Goal: Use online tool/utility: Use online tool/utility

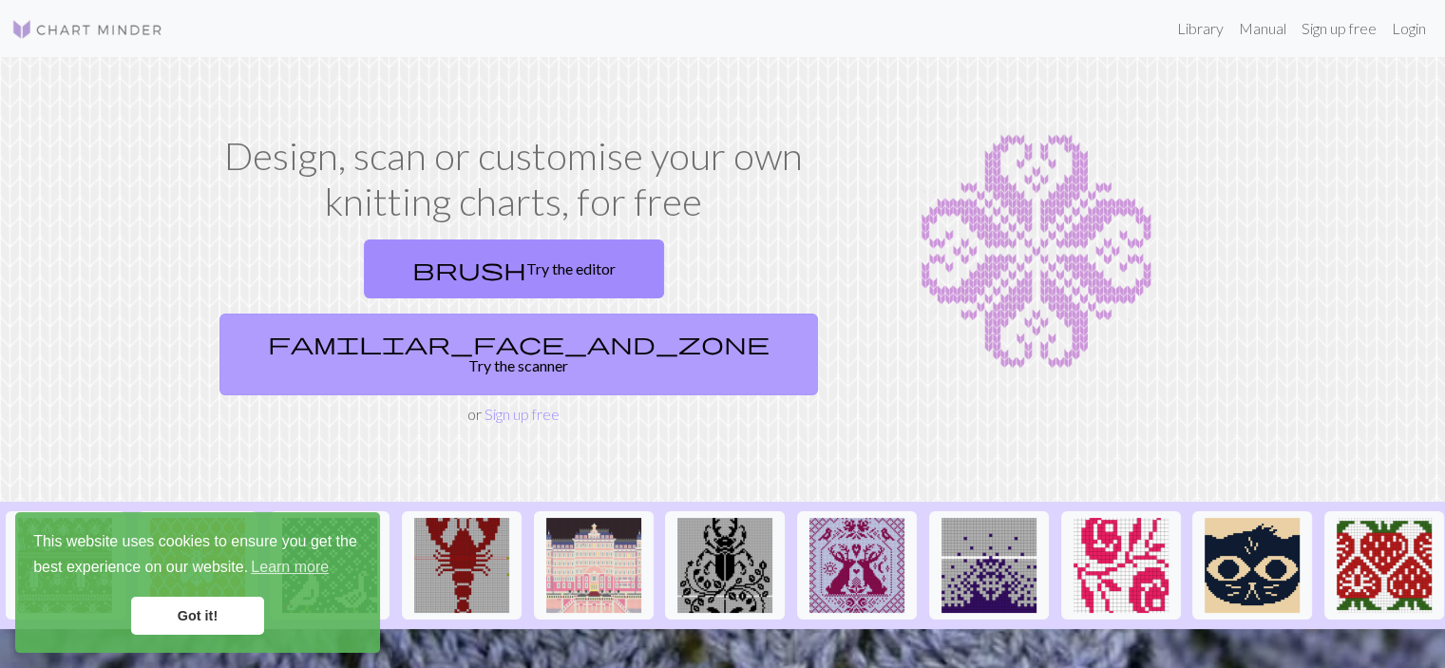
click at [626, 314] on link "familiar_face_and_zone Try the scanner" at bounding box center [519, 355] width 599 height 82
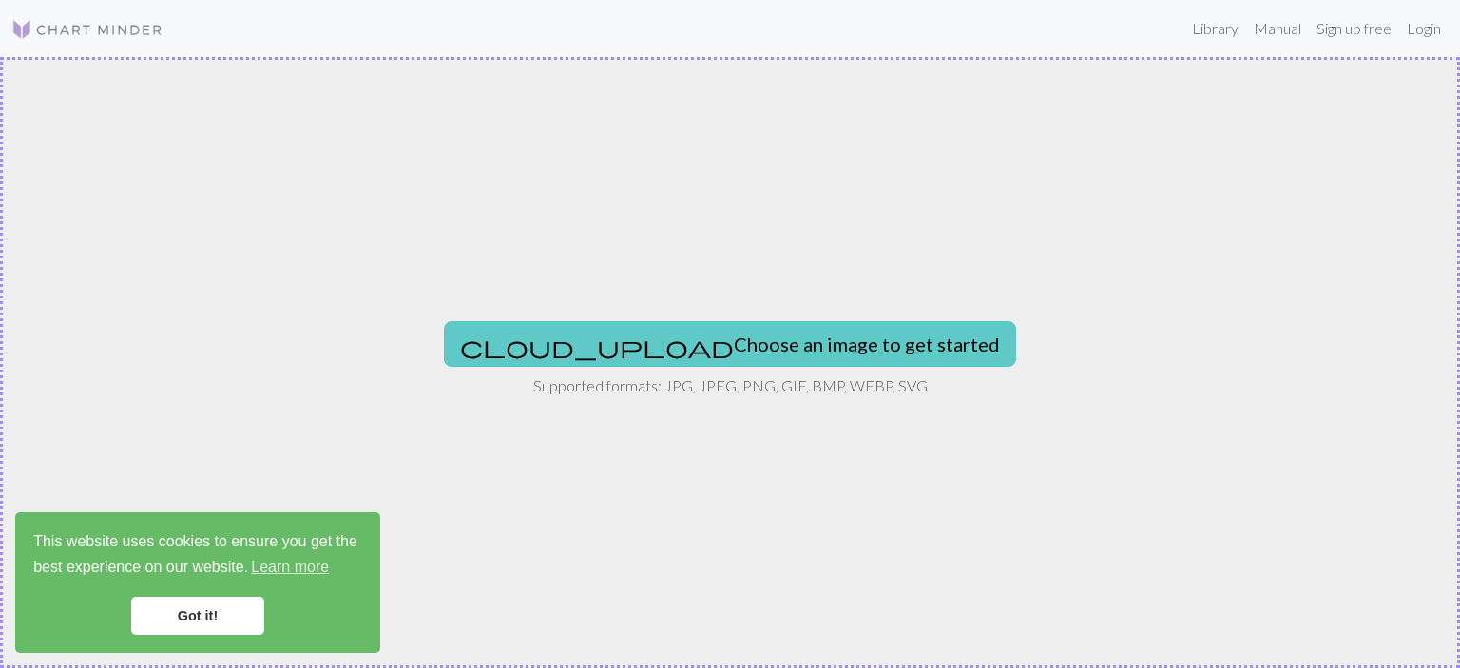
click at [729, 339] on button "cloud_upload Choose an image to get started" at bounding box center [730, 344] width 572 height 46
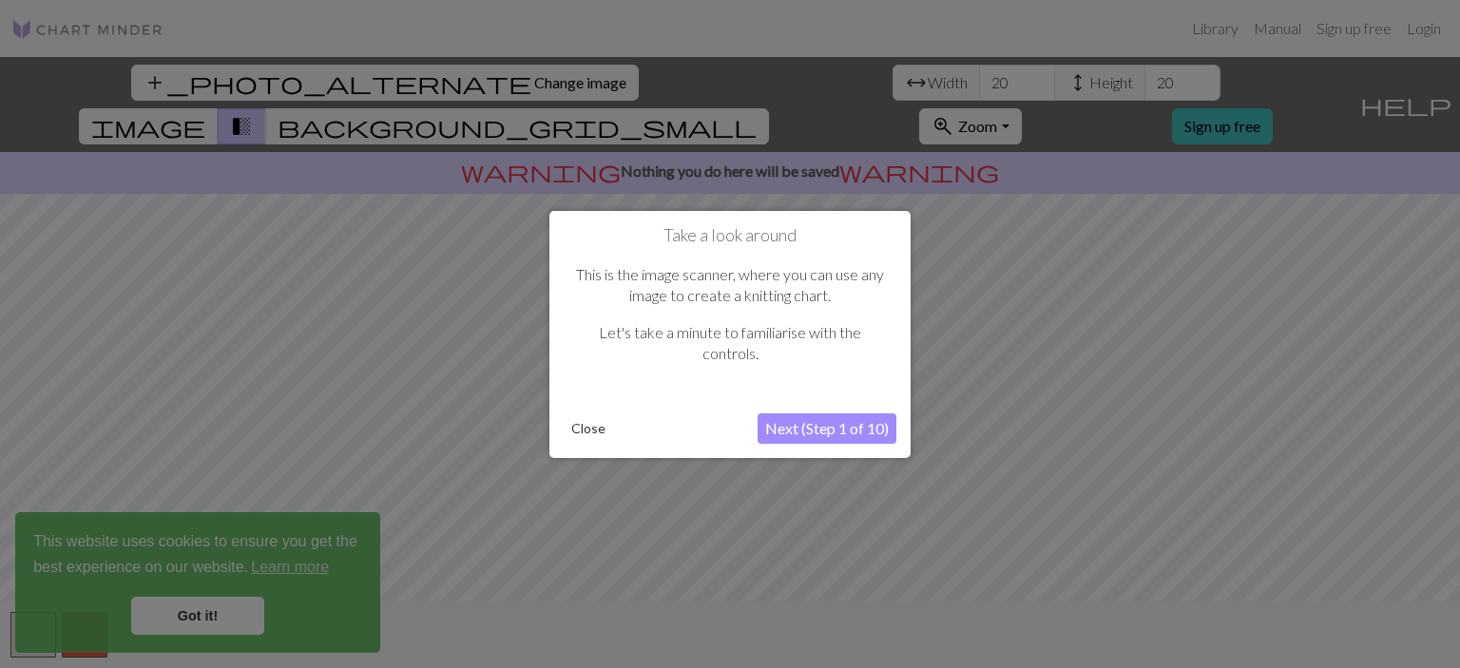
click at [821, 425] on button "Next (Step 1 of 10)" at bounding box center [826, 428] width 139 height 30
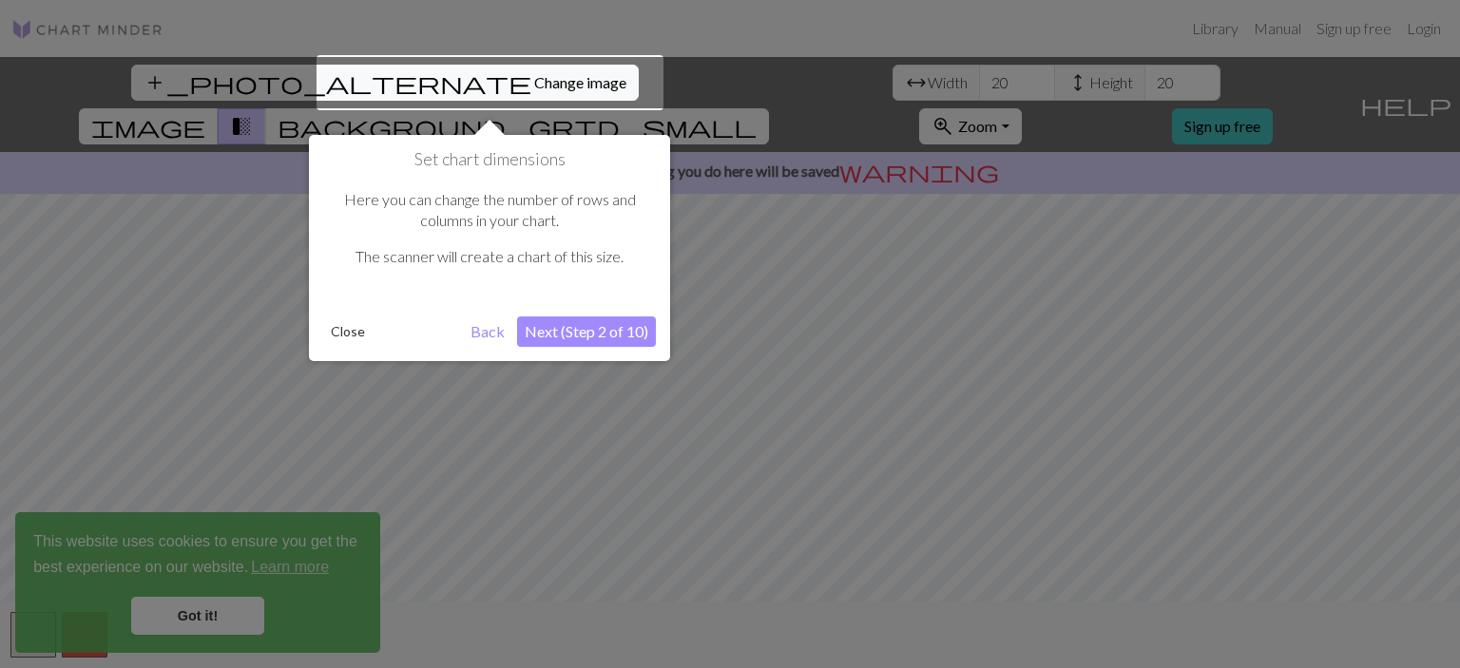
click at [575, 332] on button "Next (Step 2 of 10)" at bounding box center [586, 331] width 139 height 30
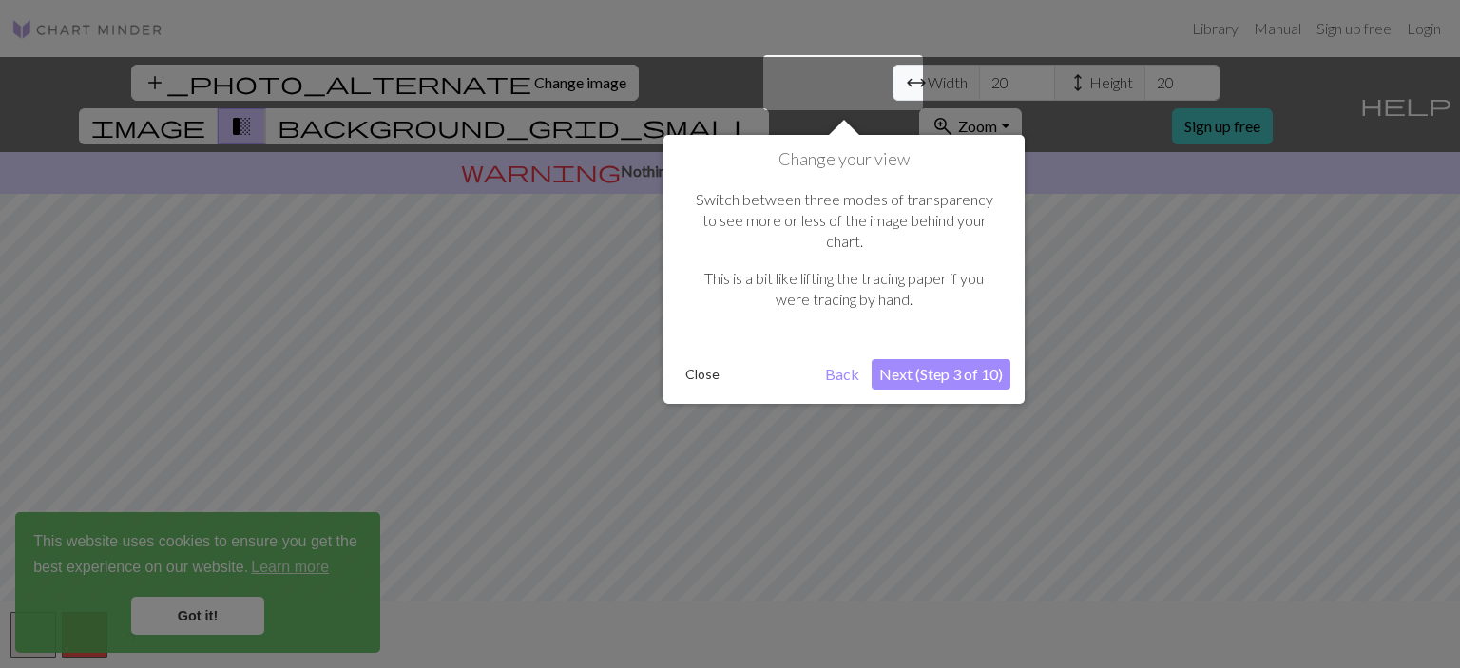
click at [913, 359] on button "Next (Step 3 of 10)" at bounding box center [940, 374] width 139 height 30
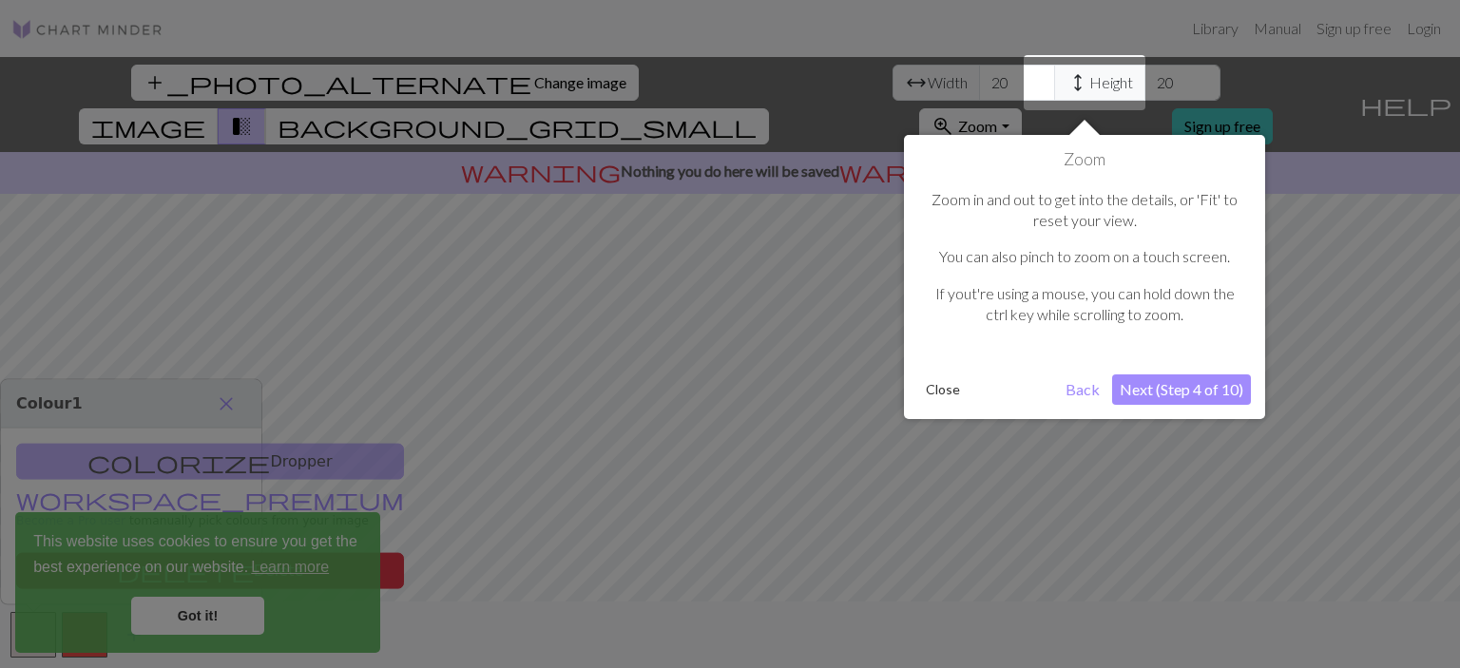
click at [1176, 394] on button "Next (Step 4 of 10)" at bounding box center [1181, 389] width 139 height 30
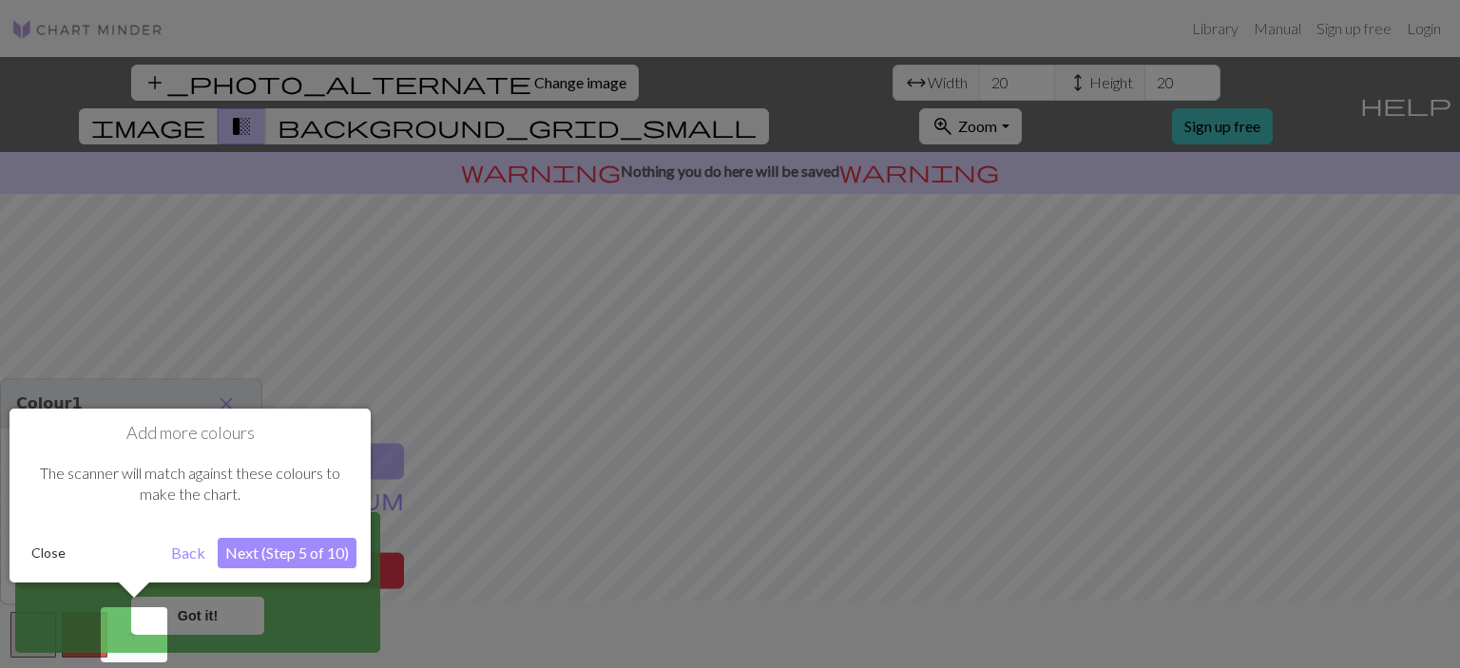
click at [277, 554] on button "Next (Step 5 of 10)" at bounding box center [287, 553] width 139 height 30
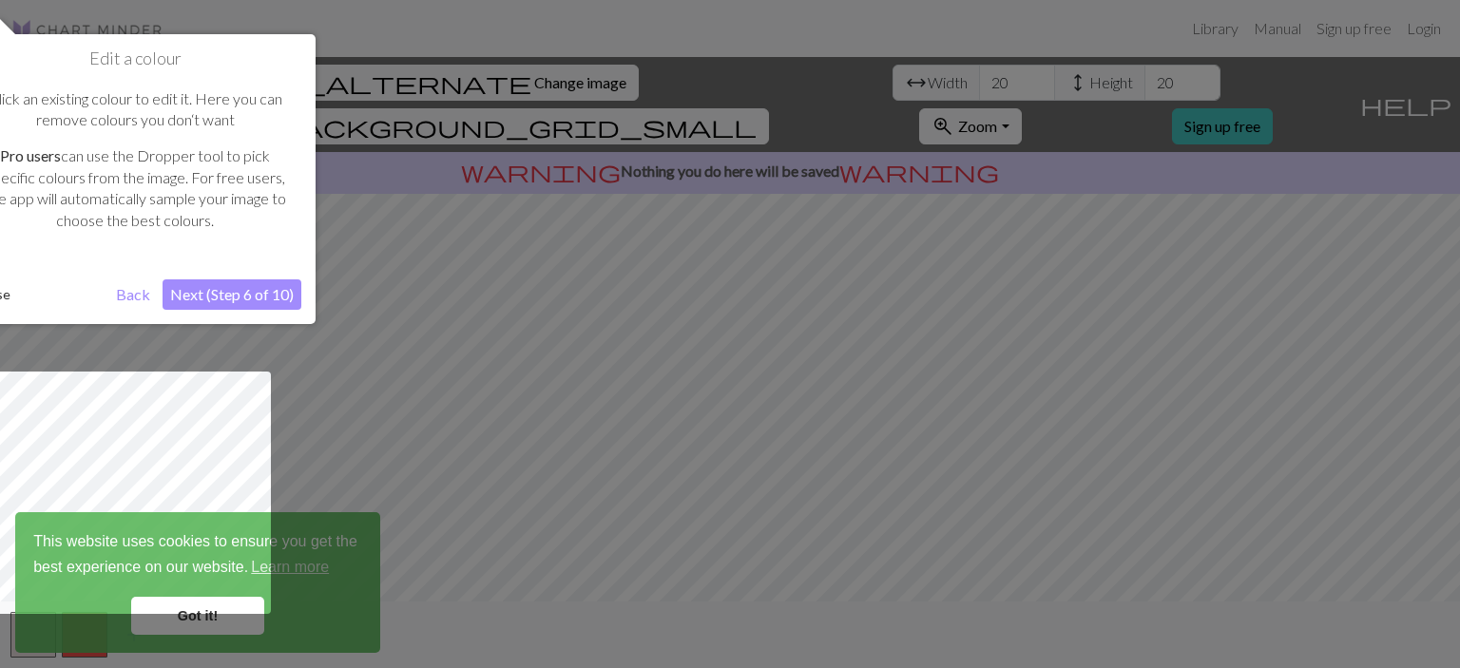
click at [196, 289] on button "Next (Step 6 of 10)" at bounding box center [232, 294] width 139 height 30
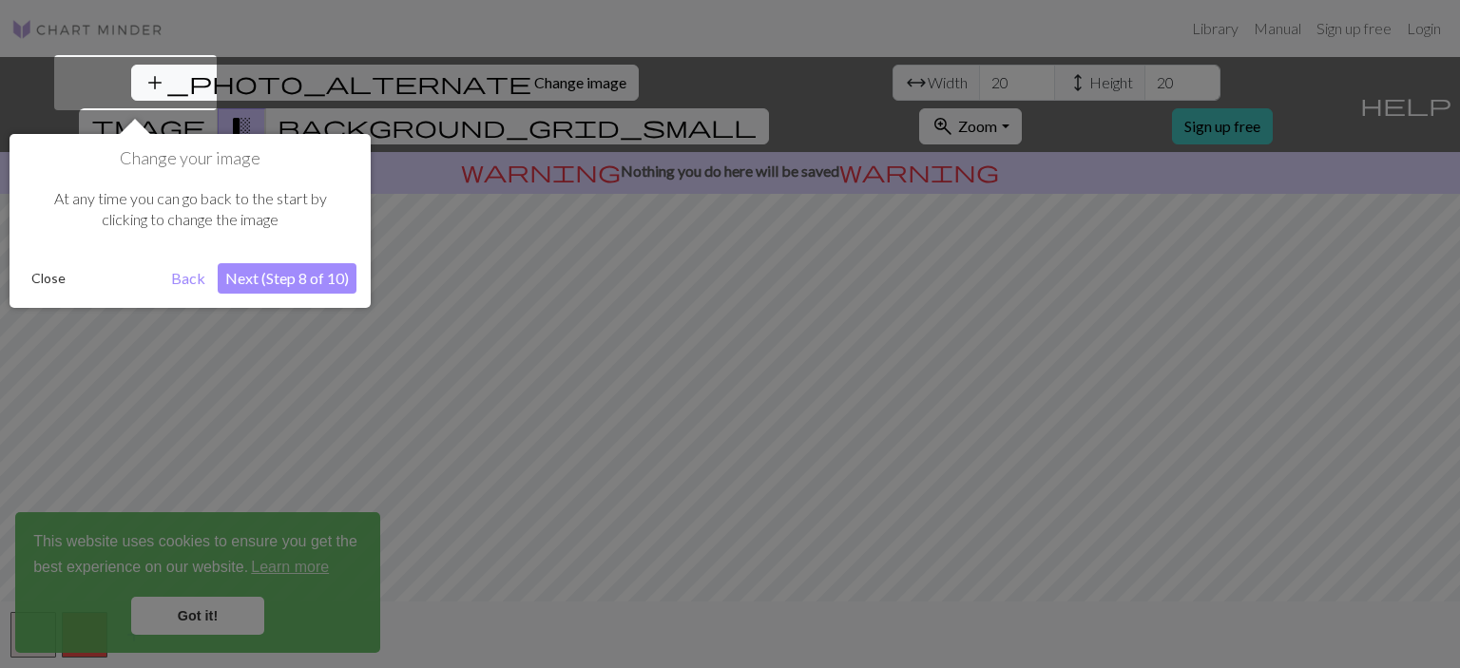
click at [243, 277] on button "Next (Step 8 of 10)" at bounding box center [287, 278] width 139 height 30
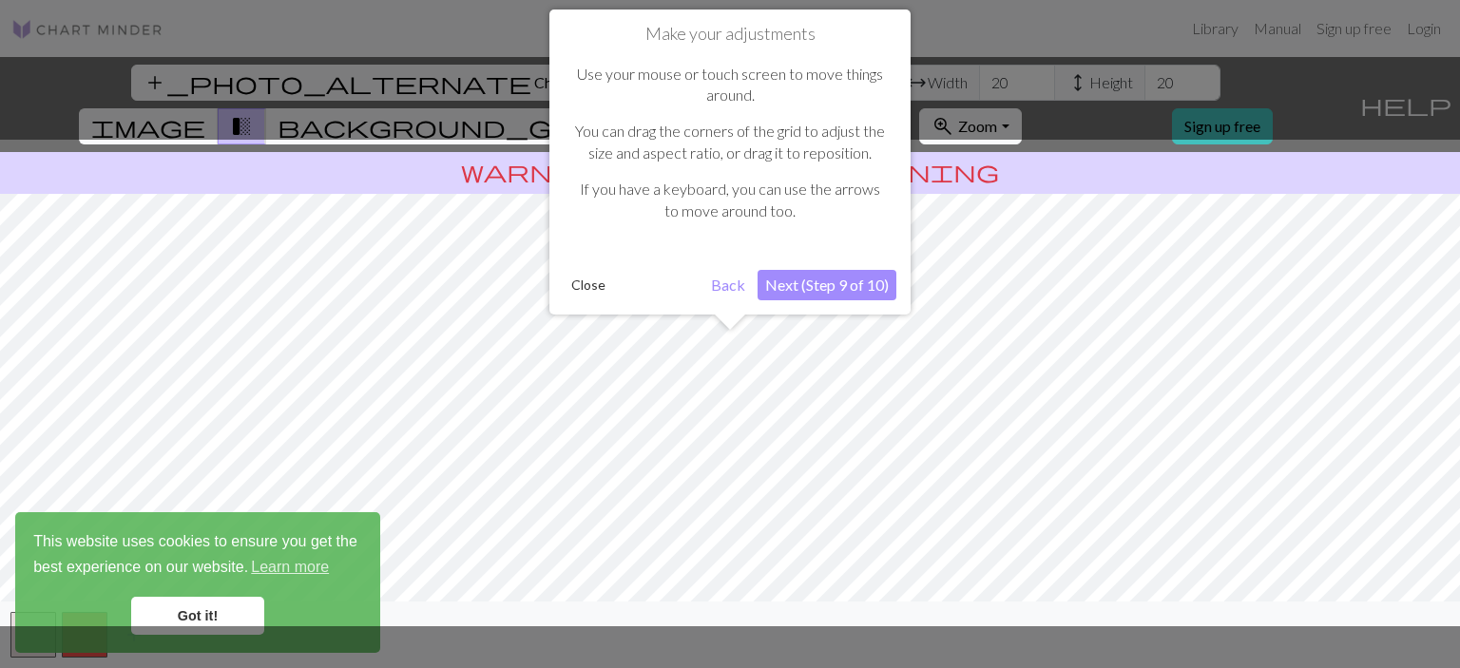
click at [807, 275] on button "Next (Step 9 of 10)" at bounding box center [826, 285] width 139 height 30
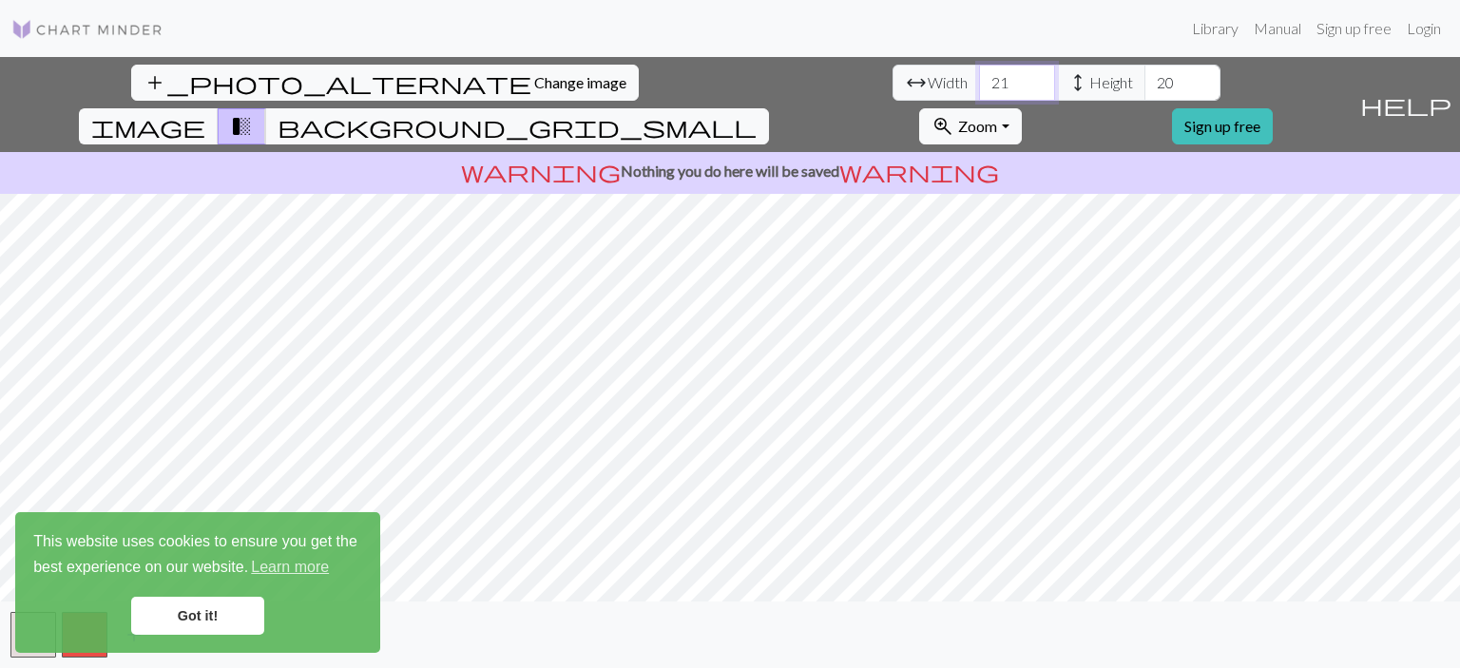
click at [979, 73] on input "21" at bounding box center [1017, 83] width 76 height 36
click at [979, 73] on input "22" at bounding box center [1017, 83] width 76 height 36
click at [979, 73] on input "23" at bounding box center [1017, 83] width 76 height 36
click at [979, 73] on input "24" at bounding box center [1017, 83] width 76 height 36
click at [979, 73] on input "25" at bounding box center [1017, 83] width 76 height 36
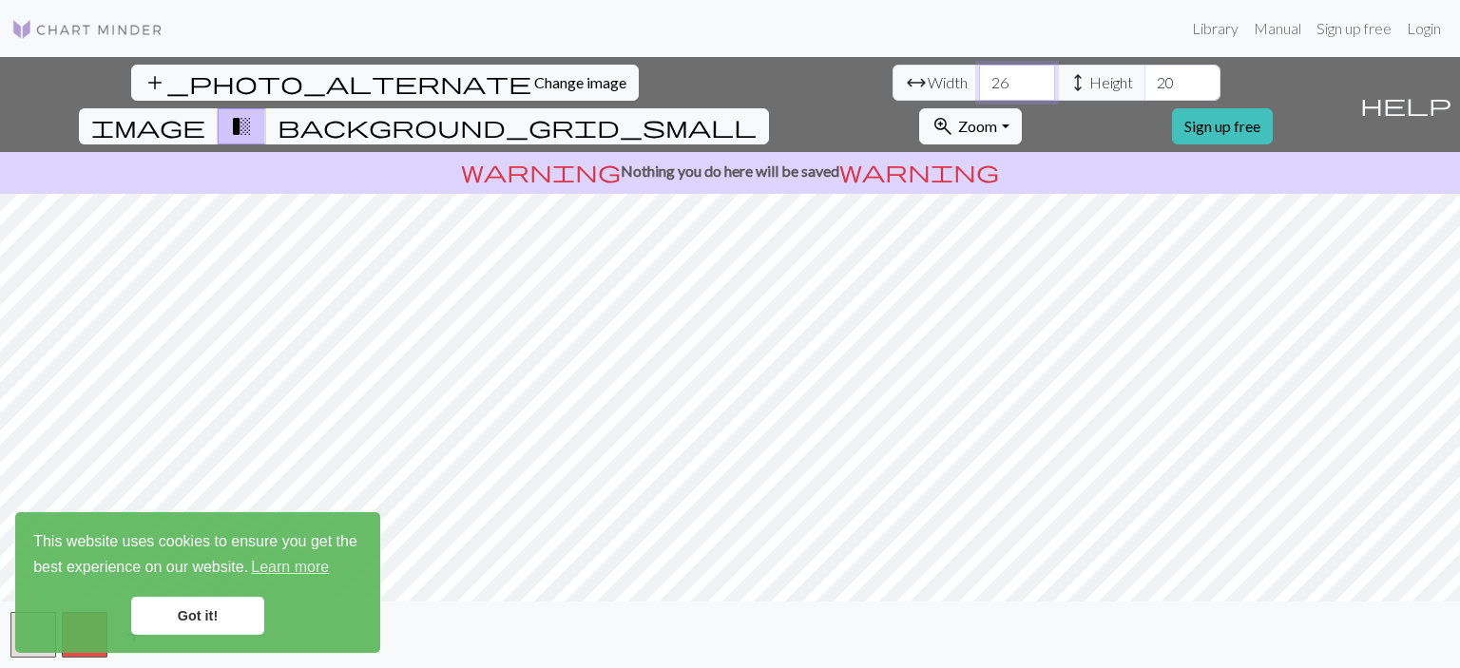
click at [979, 73] on input "26" at bounding box center [1017, 83] width 76 height 36
click at [979, 73] on input "27" at bounding box center [1017, 83] width 76 height 36
click at [979, 73] on input "28" at bounding box center [1017, 83] width 76 height 36
click at [979, 73] on input "29" at bounding box center [1017, 83] width 76 height 36
click at [979, 73] on input "30" at bounding box center [1017, 83] width 76 height 36
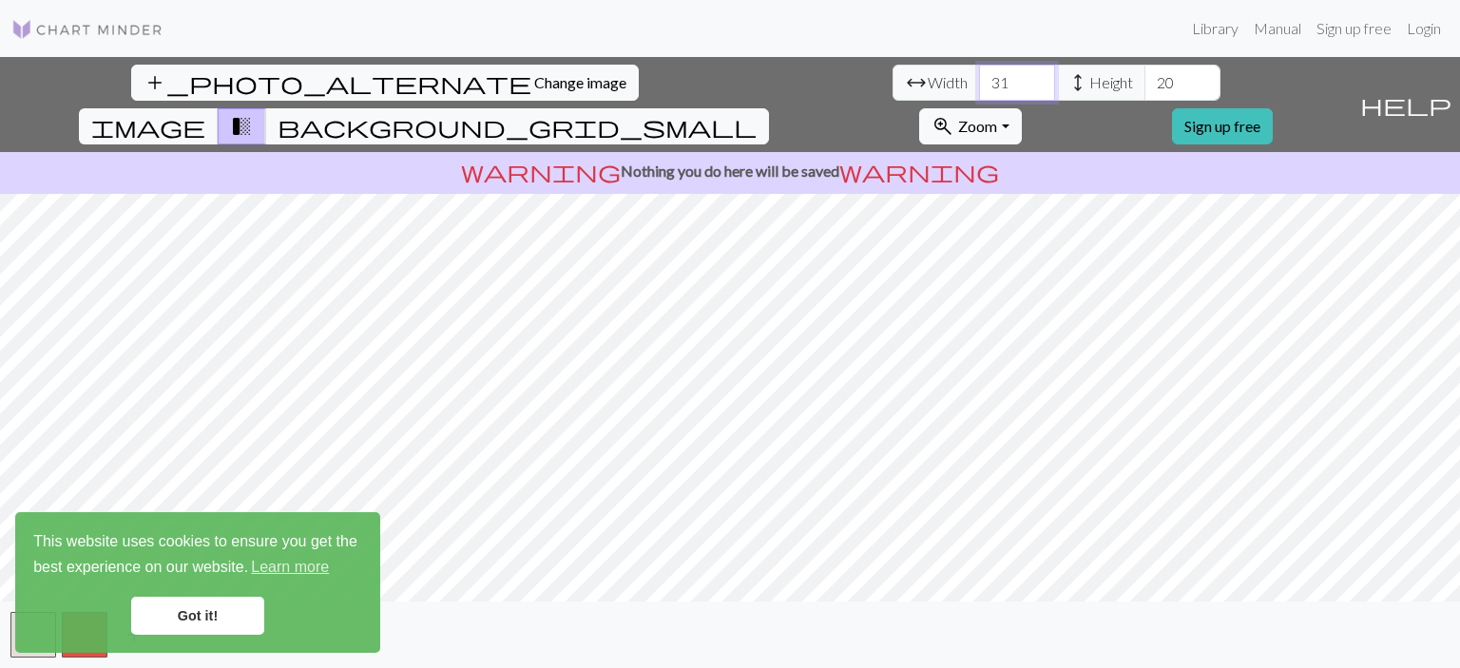
click at [979, 73] on input "31" at bounding box center [1017, 83] width 76 height 36
click at [979, 73] on input "32" at bounding box center [1017, 83] width 76 height 36
click at [979, 73] on input "33" at bounding box center [1017, 83] width 76 height 36
click at [979, 73] on input "34" at bounding box center [1017, 83] width 76 height 36
click at [979, 73] on input "35" at bounding box center [1017, 83] width 76 height 36
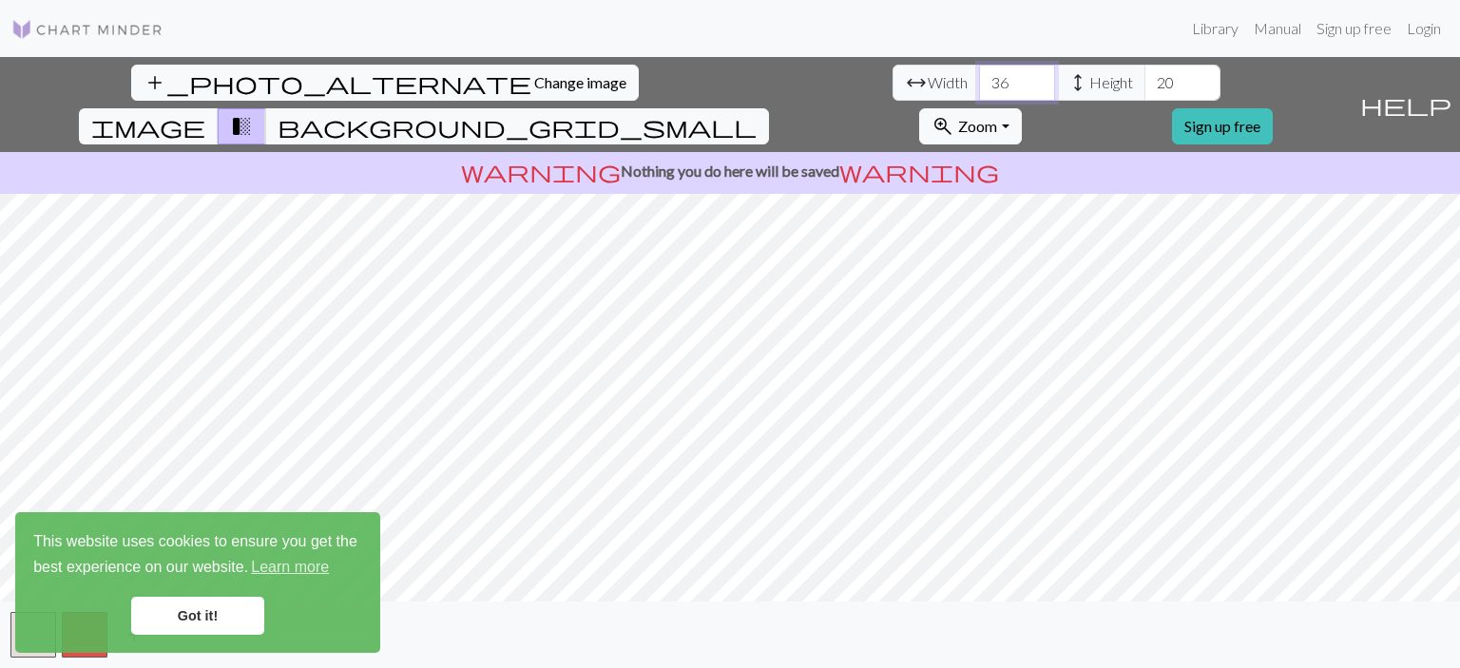
click at [979, 73] on input "36" at bounding box center [1017, 83] width 76 height 36
click at [979, 73] on input "37" at bounding box center [1017, 83] width 76 height 36
click at [979, 73] on input "38" at bounding box center [1017, 83] width 76 height 36
click at [979, 73] on input "39" at bounding box center [1017, 83] width 76 height 36
type input "40"
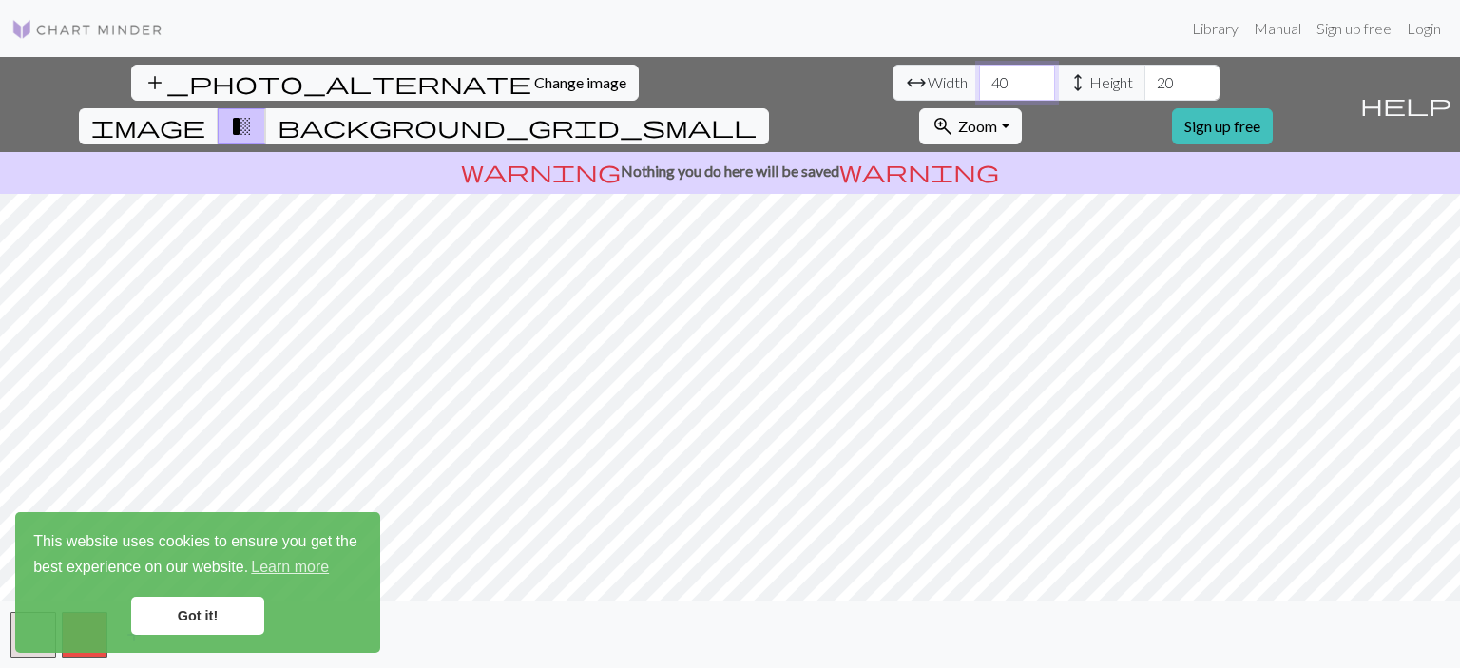
click at [979, 73] on input "40" at bounding box center [1017, 83] width 76 height 36
click at [1144, 74] on input "21" at bounding box center [1182, 83] width 76 height 36
click at [1144, 74] on input "22" at bounding box center [1182, 83] width 76 height 36
click at [1144, 74] on input "23" at bounding box center [1182, 83] width 76 height 36
click at [1144, 74] on input "24" at bounding box center [1182, 83] width 76 height 36
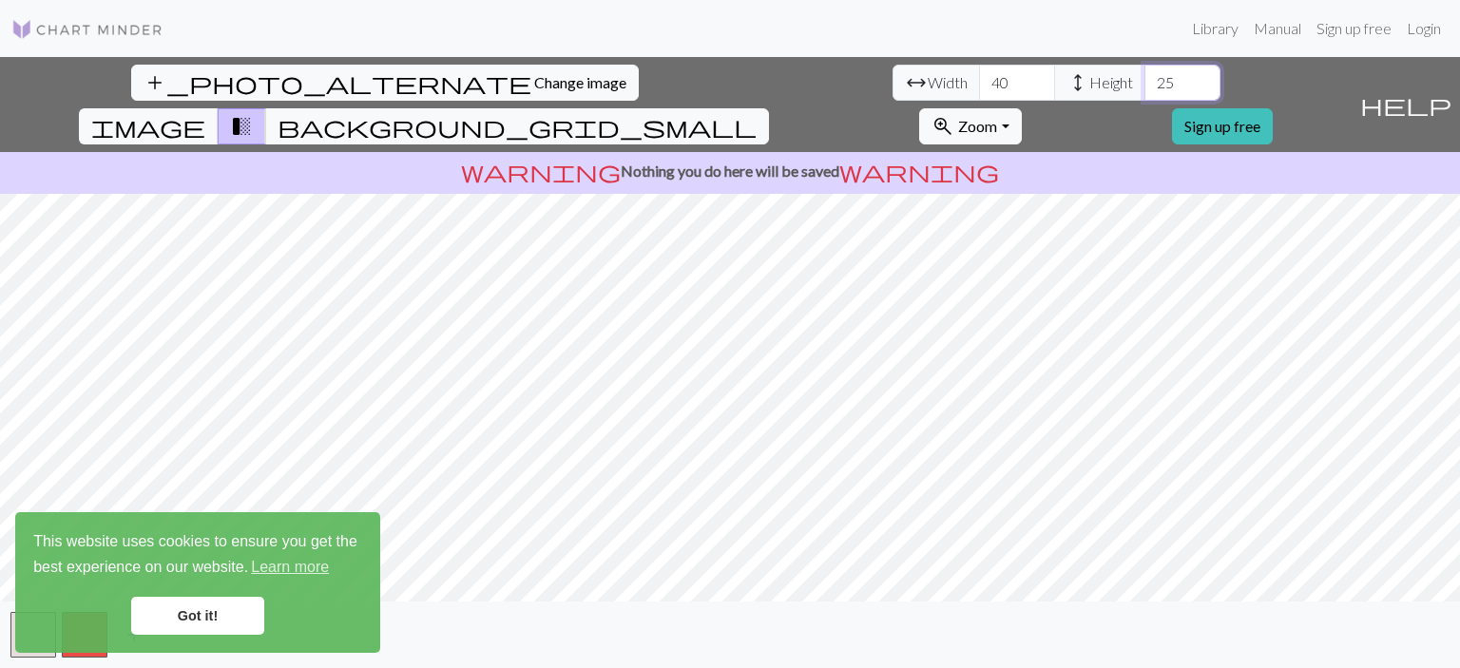
click at [1144, 74] on input "25" at bounding box center [1182, 83] width 76 height 36
click at [1144, 74] on input "26" at bounding box center [1182, 83] width 76 height 36
click at [1144, 74] on input "27" at bounding box center [1182, 83] width 76 height 36
click at [1144, 74] on input "28" at bounding box center [1182, 83] width 76 height 36
click at [1144, 74] on input "29" at bounding box center [1182, 83] width 76 height 36
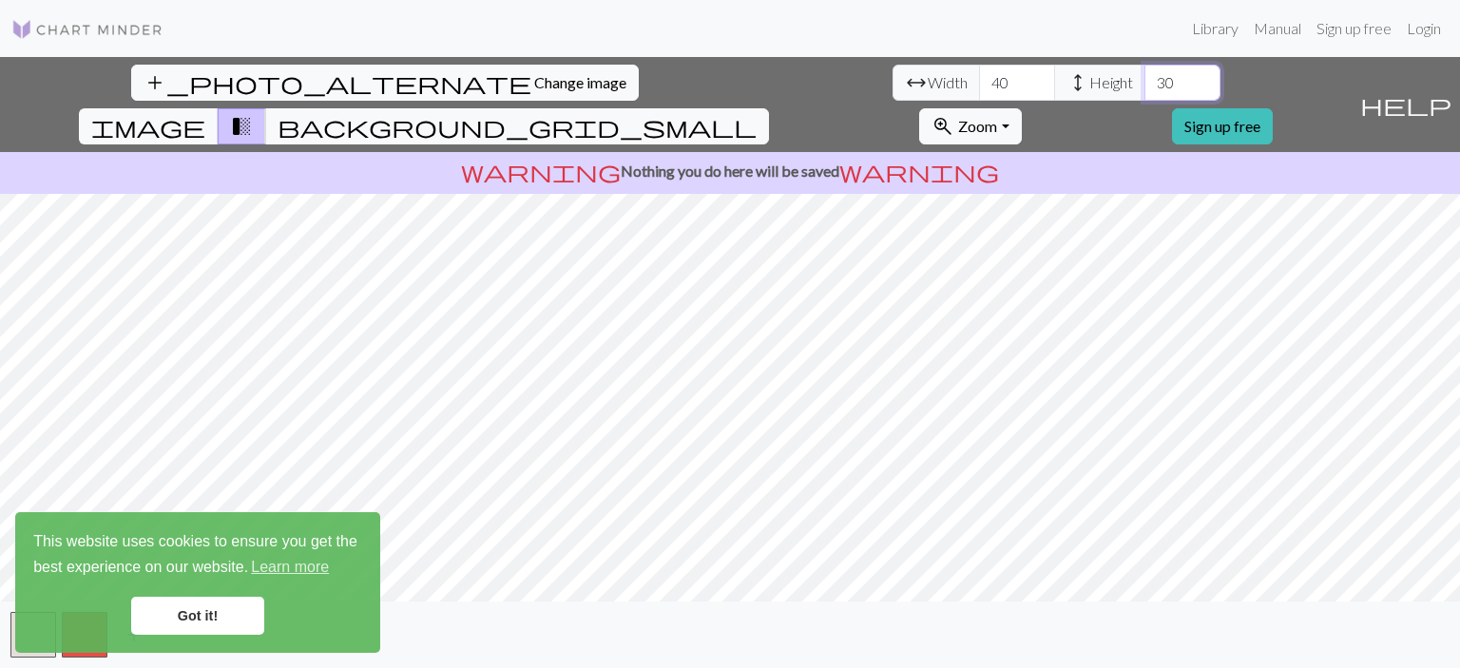
click at [1144, 74] on input "30" at bounding box center [1182, 83] width 76 height 36
click at [1144, 74] on input "31" at bounding box center [1182, 83] width 76 height 36
click at [1144, 74] on input "32" at bounding box center [1182, 83] width 76 height 36
click at [1144, 74] on input "33" at bounding box center [1182, 83] width 76 height 36
click at [1144, 74] on input "34" at bounding box center [1182, 83] width 76 height 36
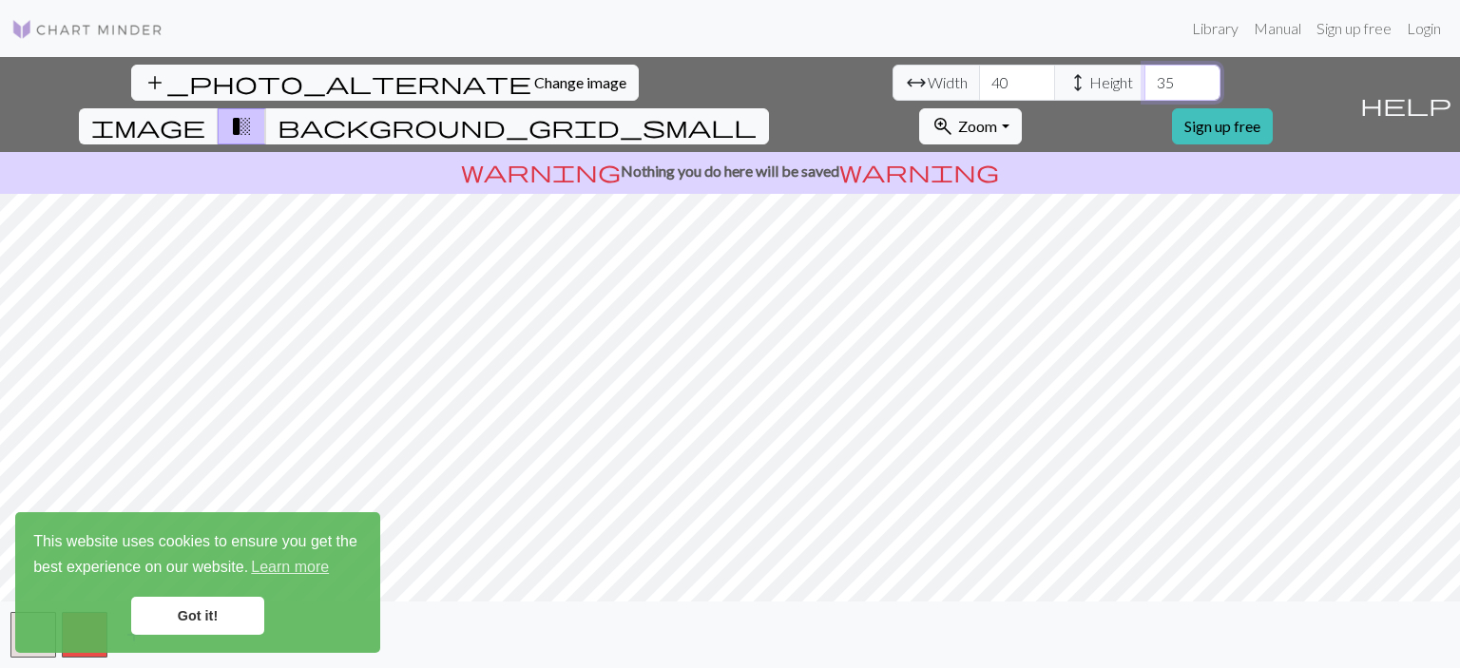
click at [1144, 74] on input "35" at bounding box center [1182, 83] width 76 height 36
click at [1144, 74] on input "36" at bounding box center [1182, 83] width 76 height 36
click at [1144, 74] on input "37" at bounding box center [1182, 83] width 76 height 36
click at [1144, 74] on input "38" at bounding box center [1182, 83] width 76 height 36
click at [1144, 74] on input "39" at bounding box center [1182, 83] width 76 height 36
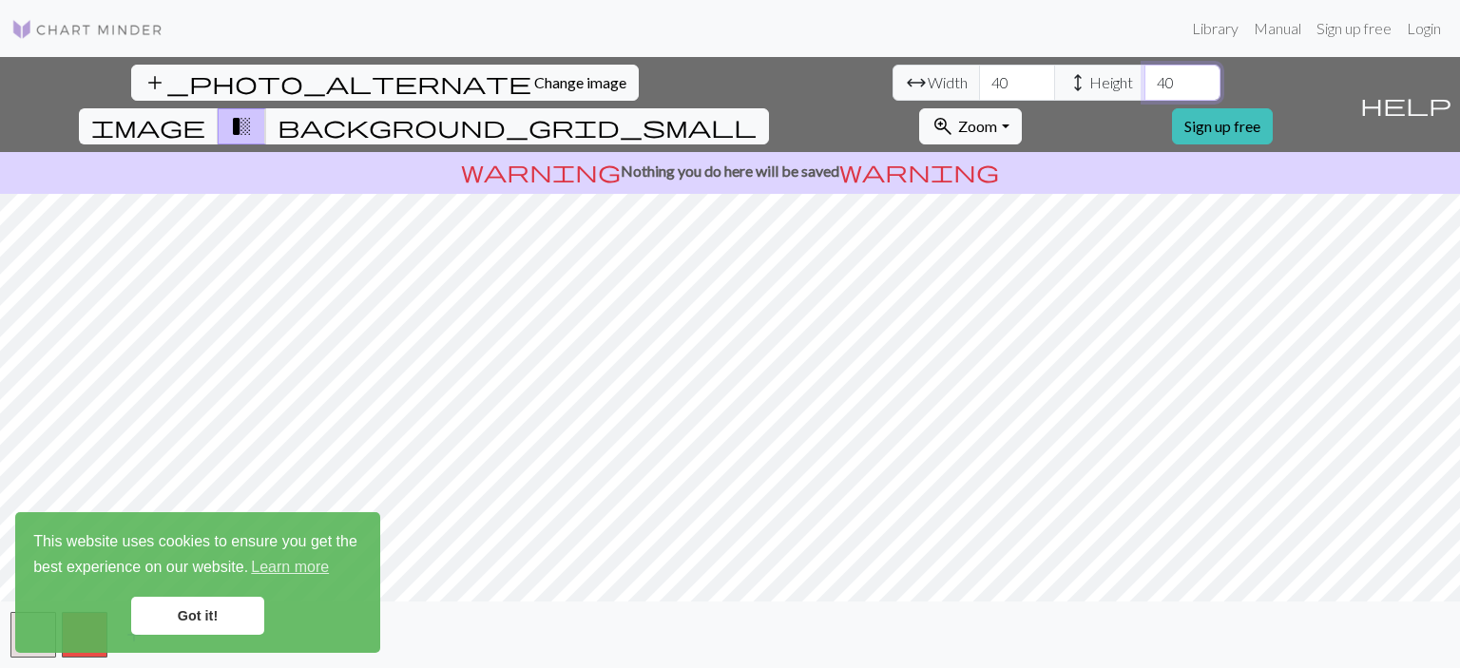
click at [1144, 74] on input "40" at bounding box center [1182, 83] width 76 height 36
click at [1144, 74] on input "41" at bounding box center [1182, 83] width 76 height 36
type input "42"
click at [1144, 74] on input "42" at bounding box center [1182, 83] width 76 height 36
click at [200, 617] on link "Got it!" at bounding box center [197, 616] width 133 height 38
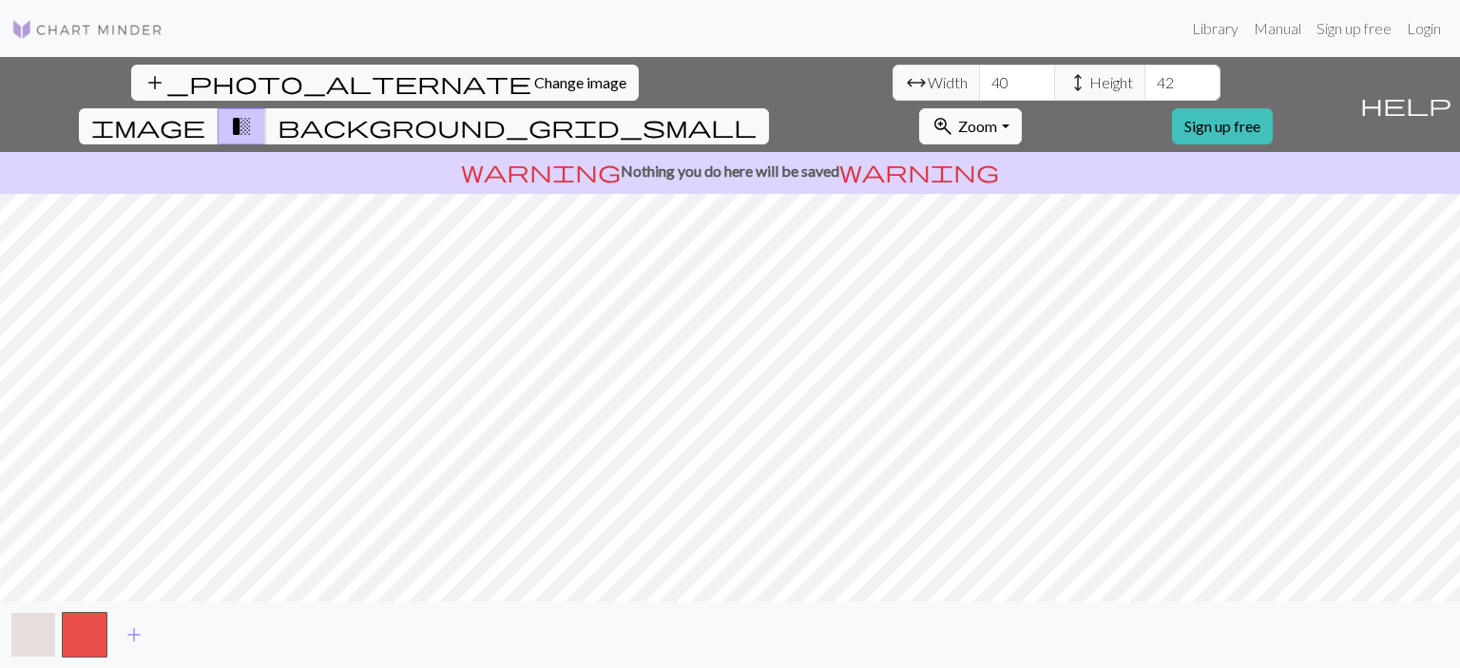
click at [35, 641] on button "button" at bounding box center [33, 635] width 46 height 46
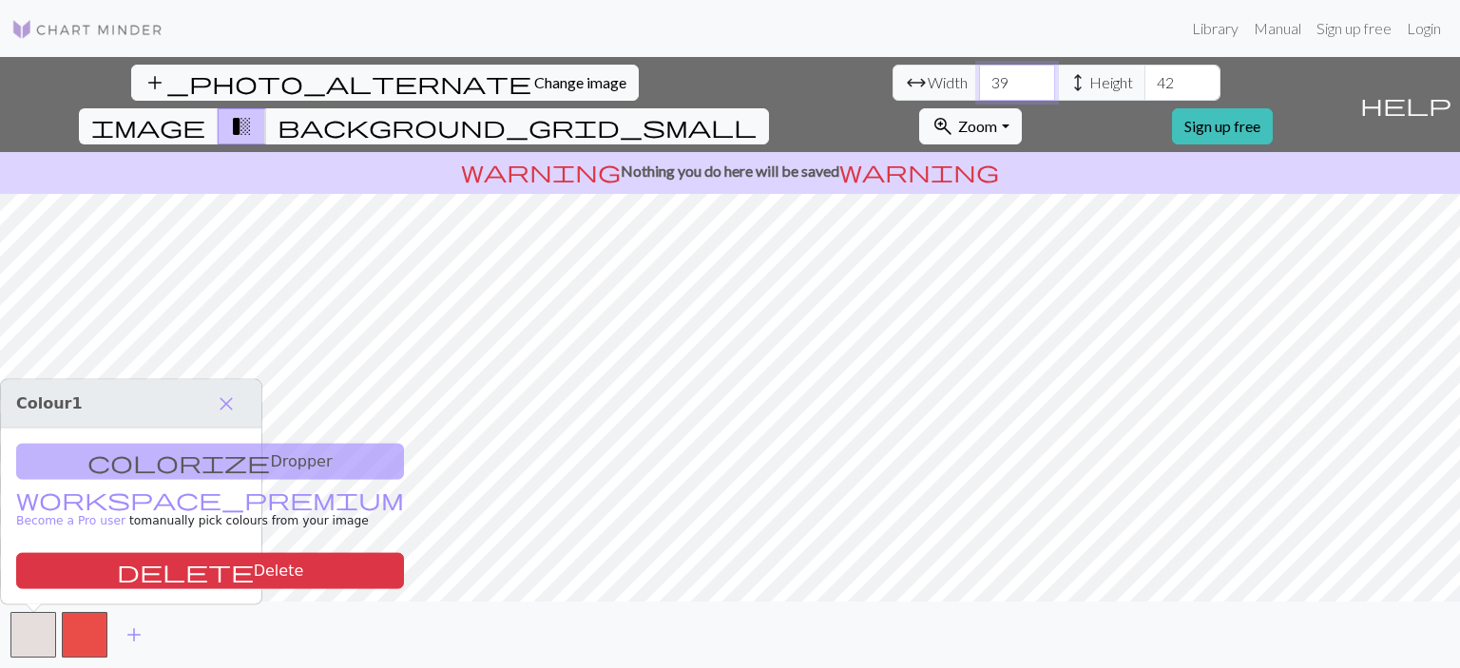
click at [979, 91] on input "39" at bounding box center [1017, 83] width 76 height 36
click at [979, 91] on input "38" at bounding box center [1017, 83] width 76 height 36
click at [979, 78] on input "39" at bounding box center [1017, 83] width 76 height 36
click at [979, 78] on input "40" at bounding box center [1017, 83] width 76 height 36
type input "41"
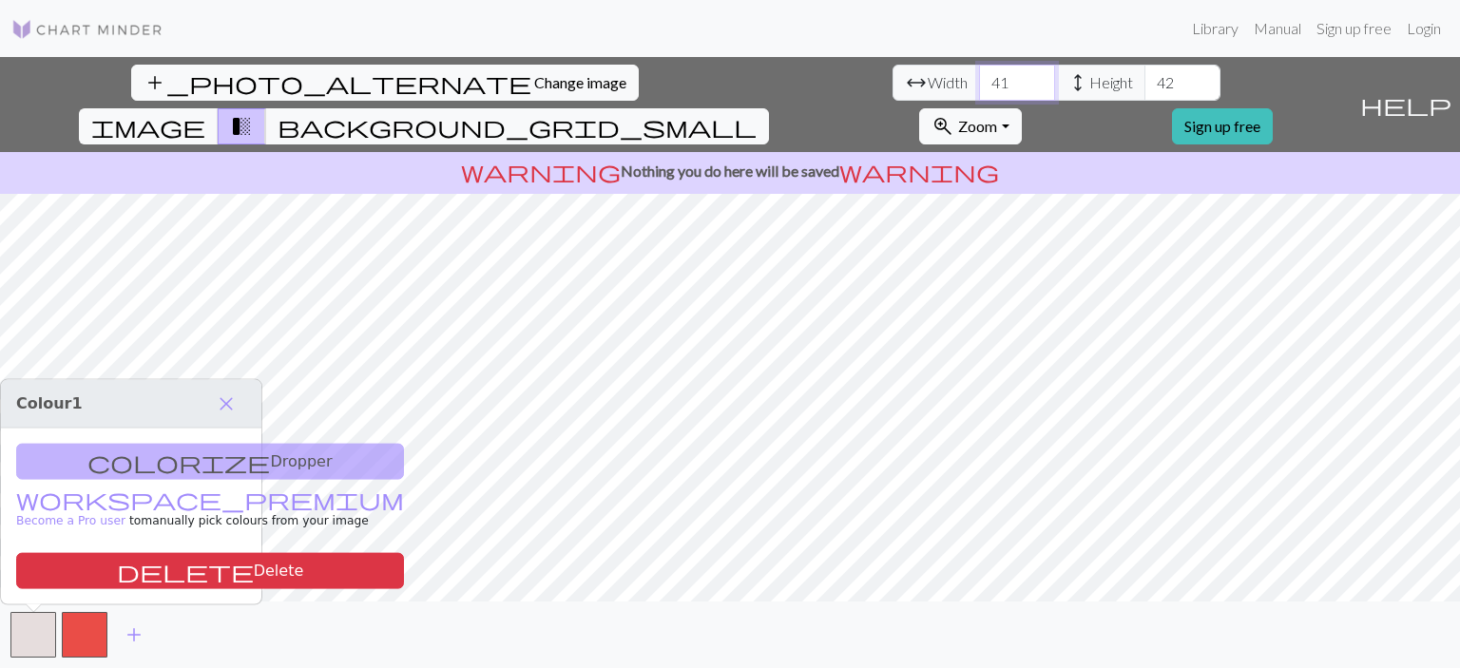
click at [979, 78] on input "41" at bounding box center [1017, 83] width 76 height 36
click at [534, 77] on span "Change image" at bounding box center [580, 82] width 92 height 18
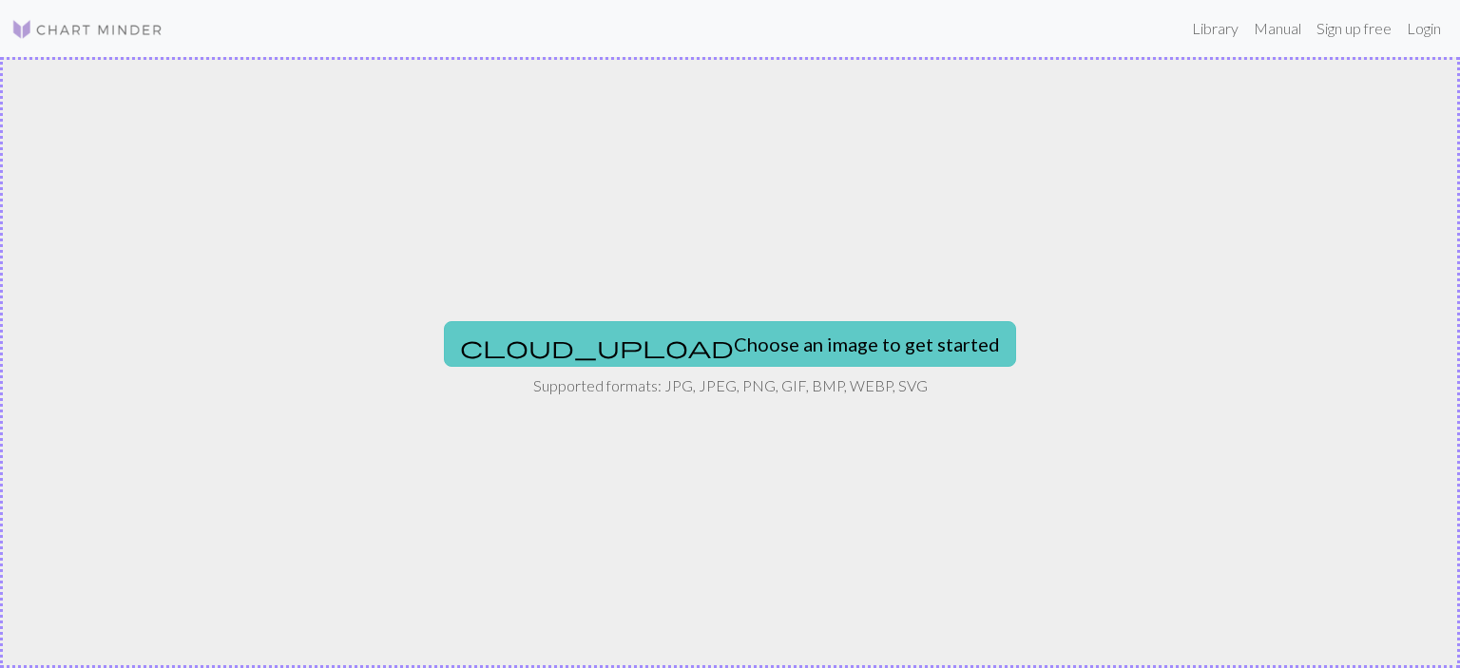
click at [717, 334] on button "cloud_upload Choose an image to get started" at bounding box center [730, 344] width 572 height 46
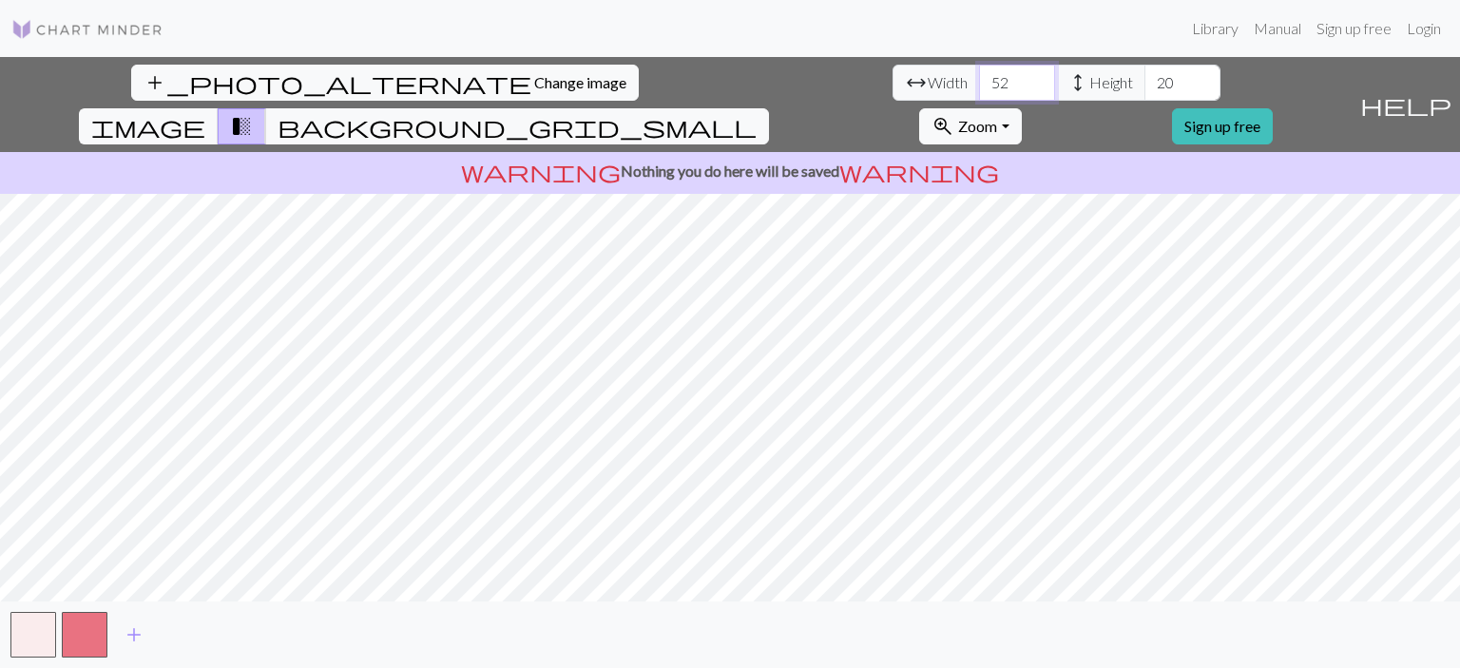
type input "52"
click at [979, 77] on input "52" at bounding box center [1017, 83] width 76 height 36
click at [1144, 75] on input "44" at bounding box center [1182, 83] width 76 height 36
click at [1144, 75] on input "45" at bounding box center [1182, 83] width 76 height 36
click at [1144, 75] on input "46" at bounding box center [1182, 83] width 76 height 36
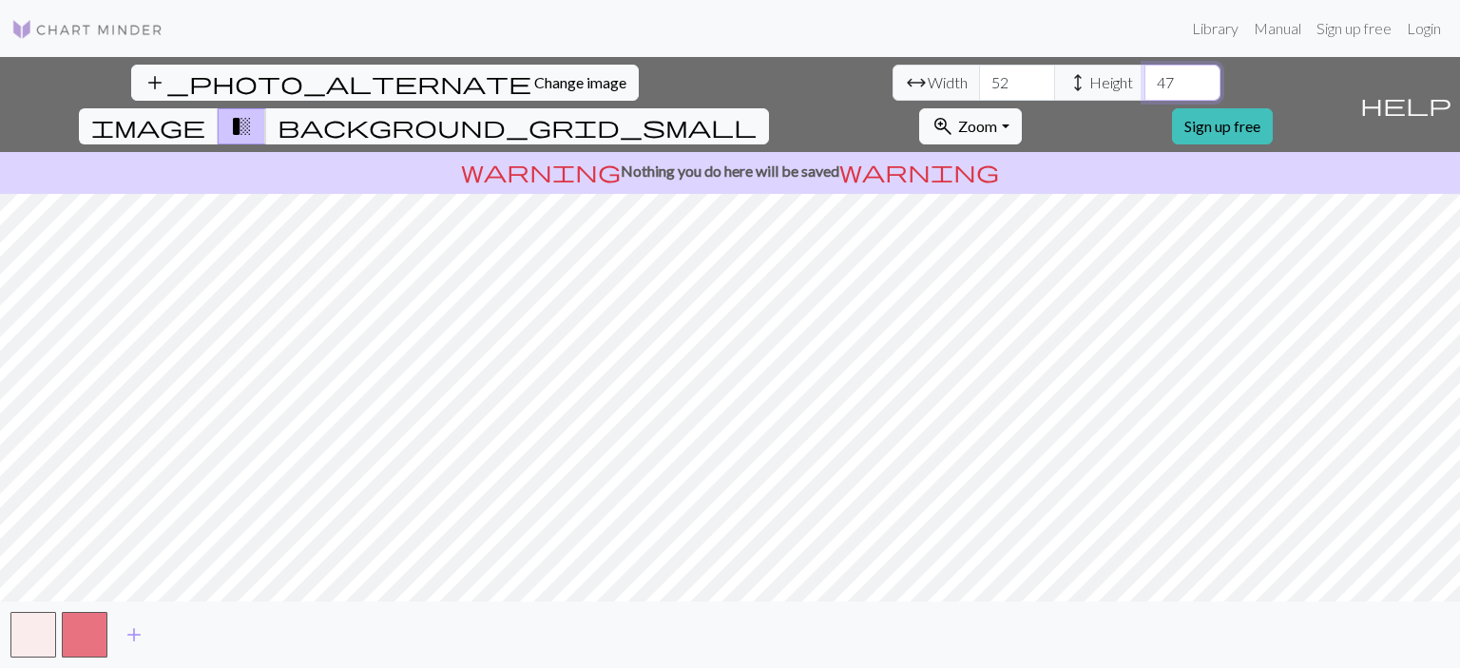
click at [1144, 75] on input "47" at bounding box center [1182, 83] width 76 height 36
click at [1144, 75] on input "48" at bounding box center [1182, 83] width 76 height 36
click at [1144, 75] on input "49" at bounding box center [1182, 83] width 76 height 36
click at [1144, 75] on input "50" at bounding box center [1182, 83] width 76 height 36
click at [1144, 75] on input "51" at bounding box center [1182, 83] width 76 height 36
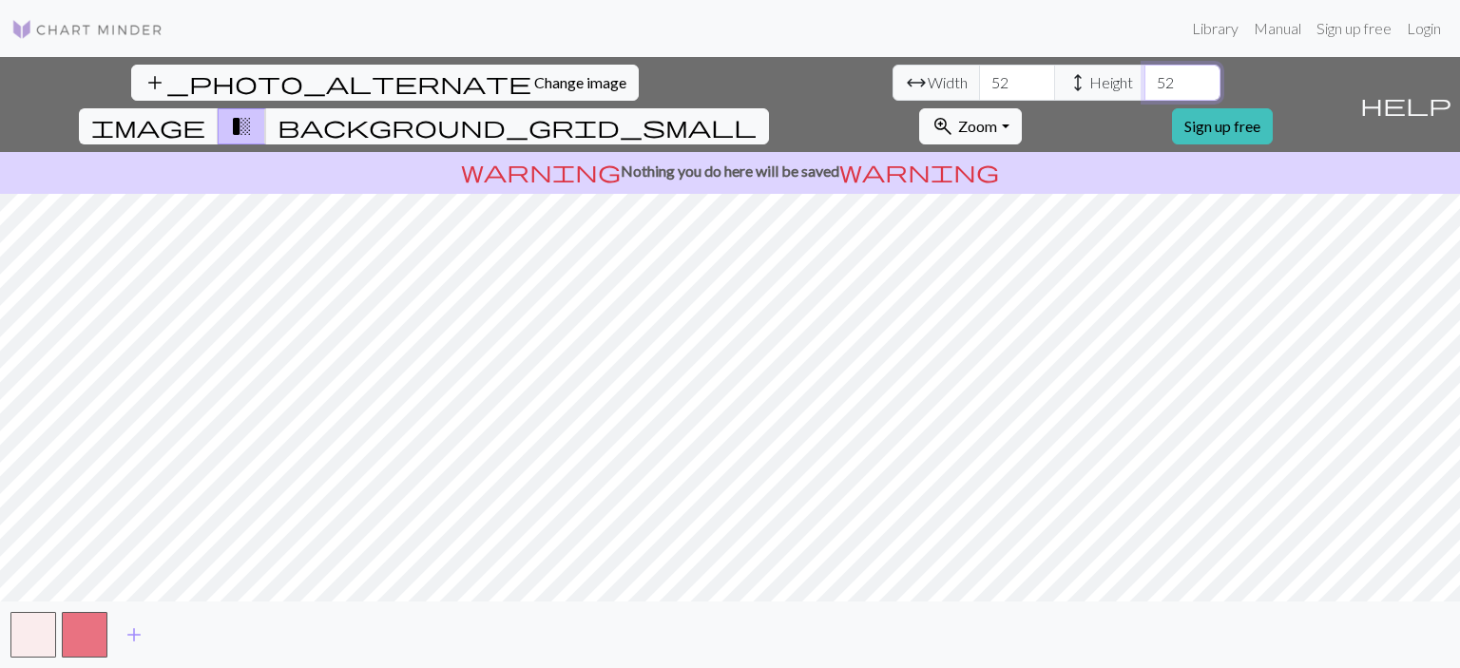
click at [1144, 75] on input "52" at bounding box center [1182, 83] width 76 height 36
click at [1144, 75] on input "53" at bounding box center [1182, 83] width 76 height 36
type input "52"
click at [1144, 86] on input "52" at bounding box center [1182, 83] width 76 height 36
click at [756, 113] on span "background_grid_small" at bounding box center [516, 126] width 479 height 27
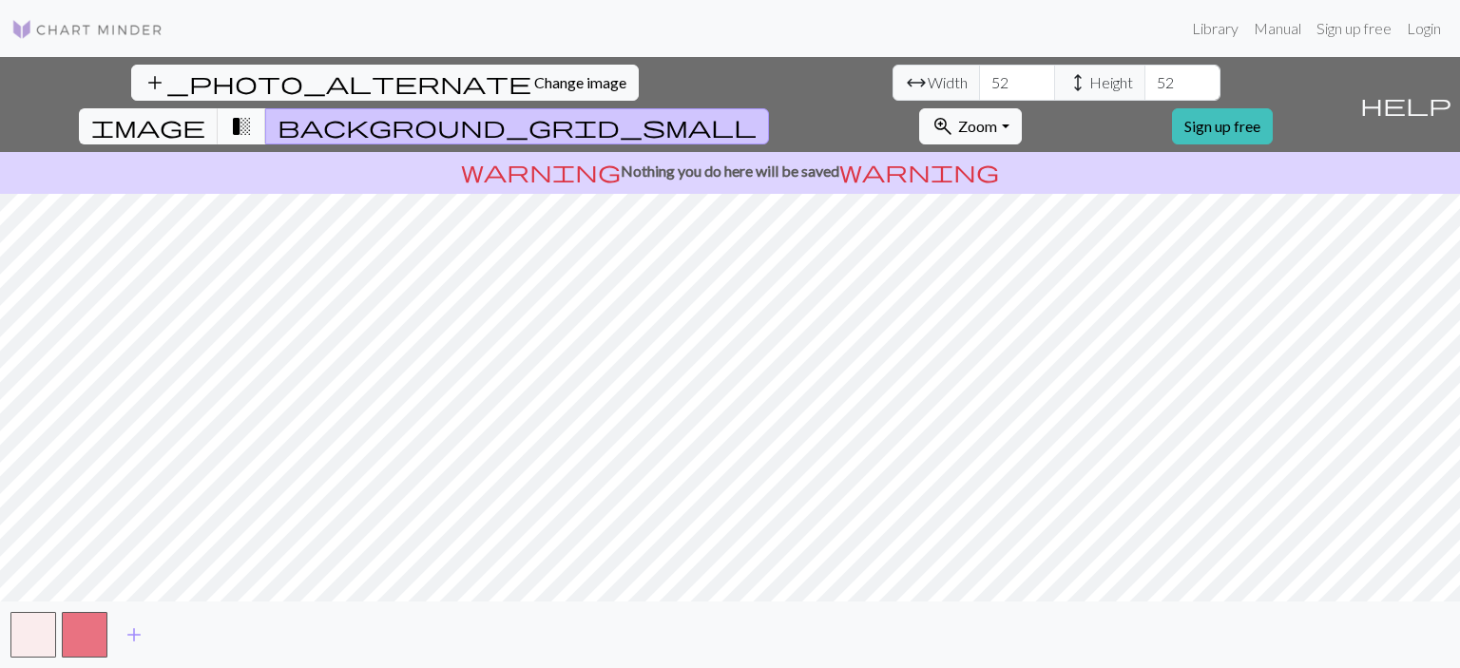
click at [253, 113] on span "transition_fade" at bounding box center [241, 126] width 23 height 27
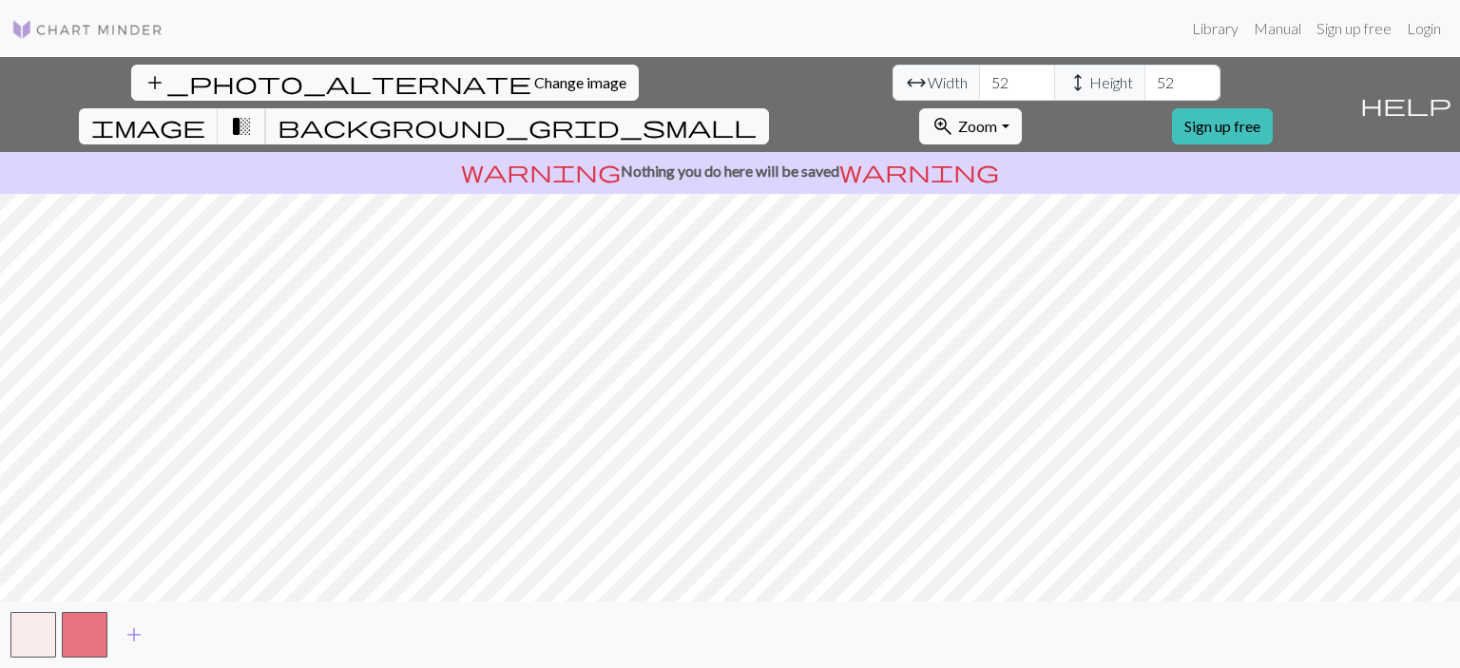
click at [253, 113] on span "transition_fade" at bounding box center [241, 126] width 23 height 27
click at [769, 108] on button "background_grid_small" at bounding box center [517, 126] width 504 height 36
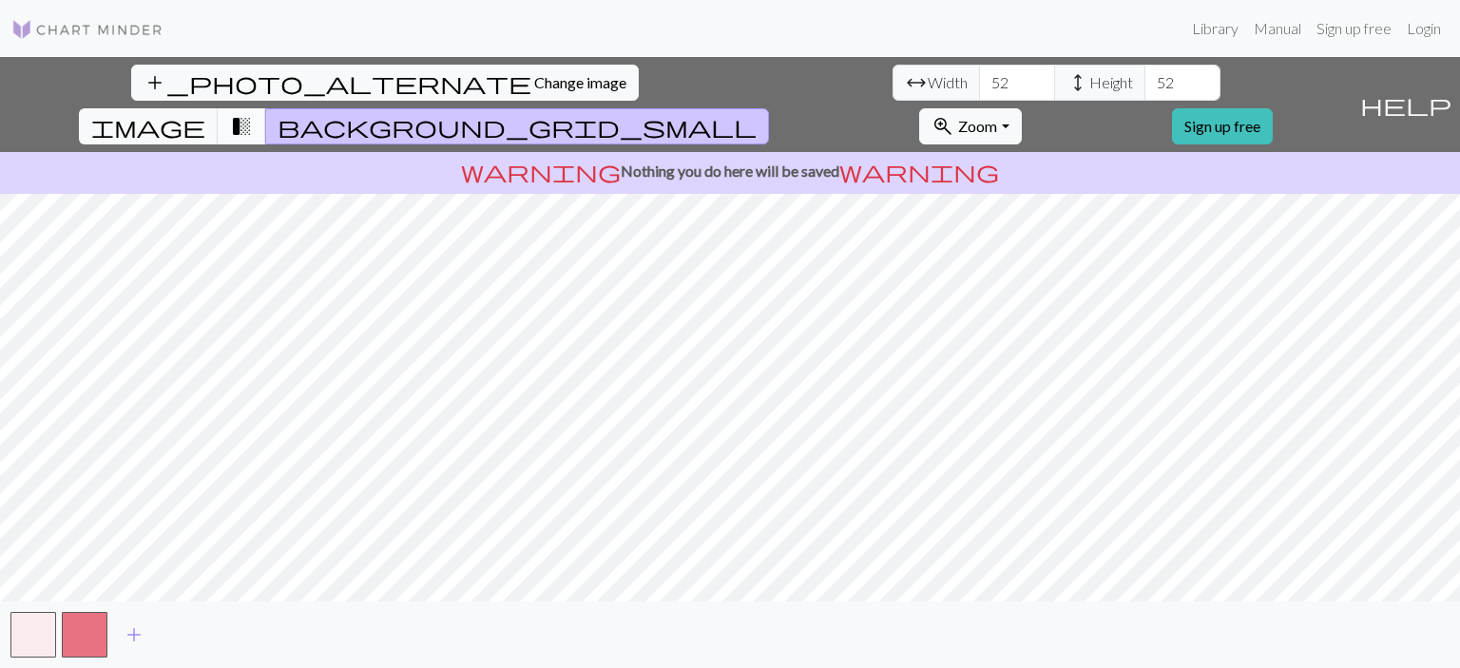
click at [253, 113] on span "transition_fade" at bounding box center [241, 126] width 23 height 27
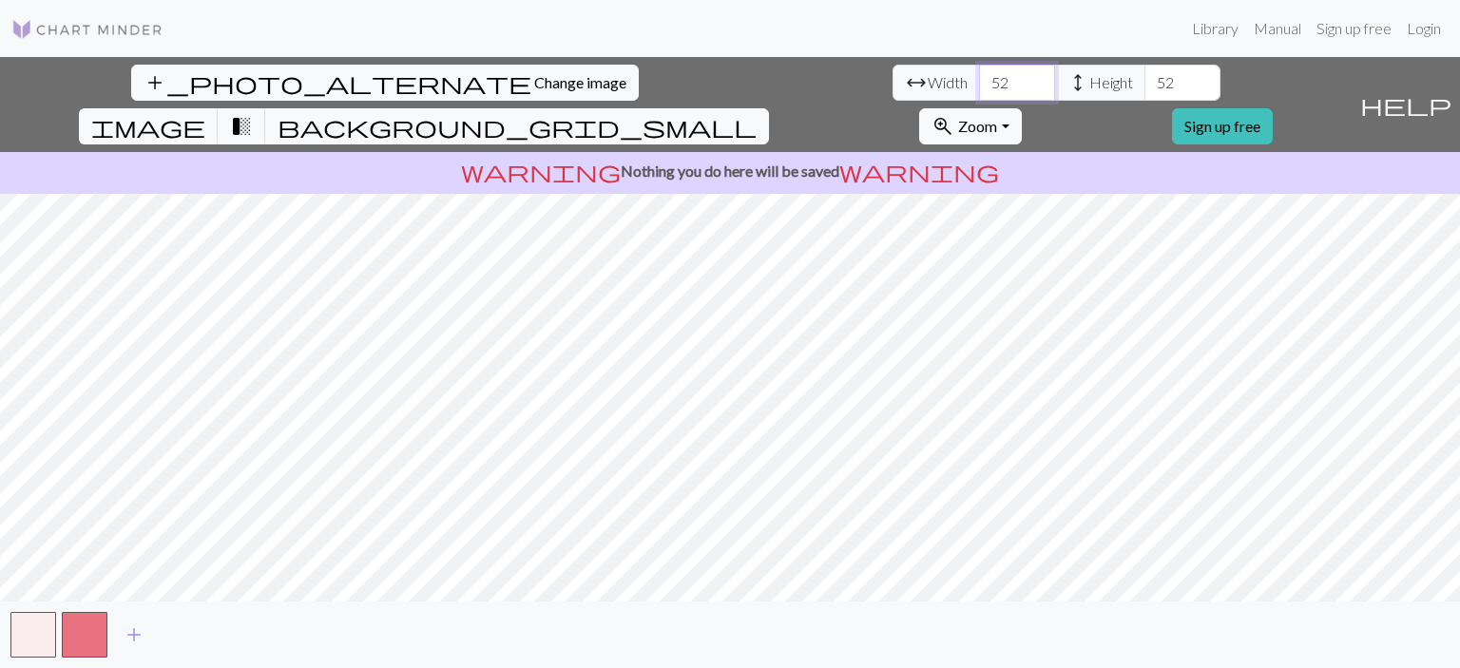
click at [979, 85] on input "52" at bounding box center [1017, 83] width 76 height 36
type input "40"
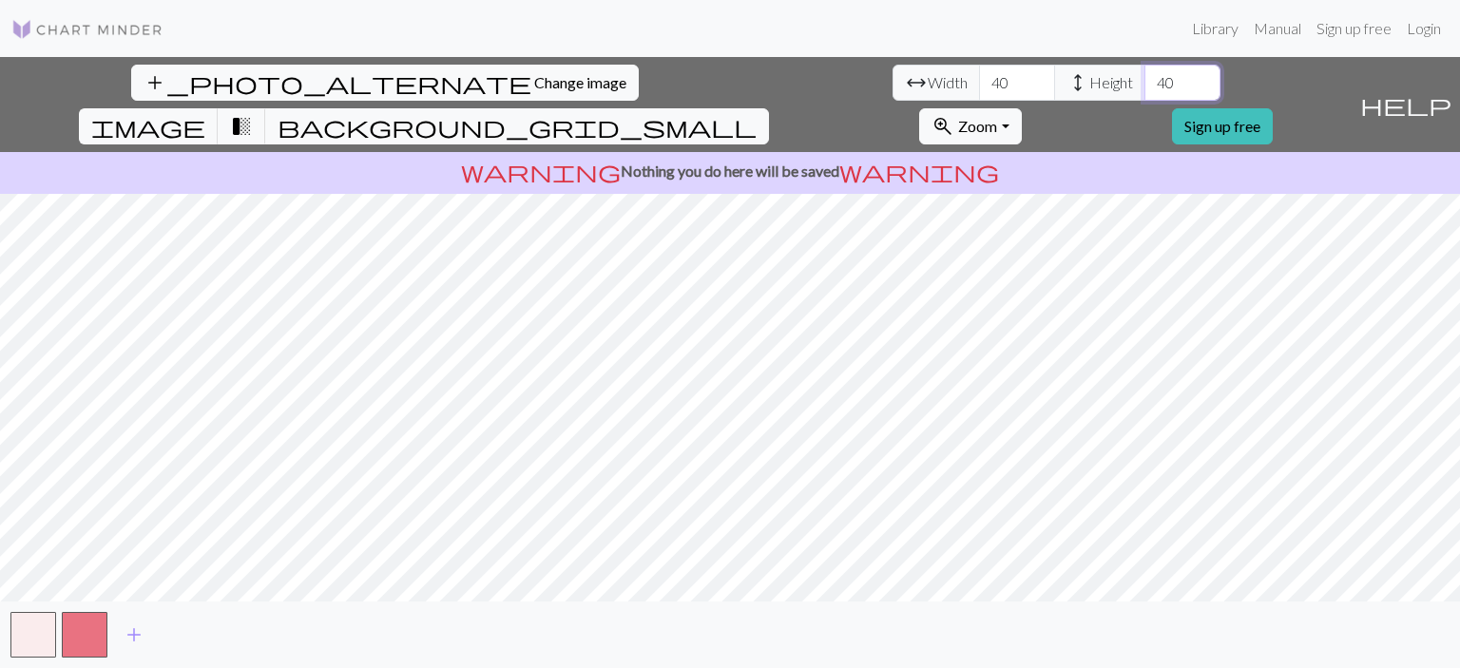
click at [1144, 88] on input "40" at bounding box center [1182, 83] width 76 height 36
type input "40"
click at [979, 83] on input "40" at bounding box center [1017, 83] width 76 height 36
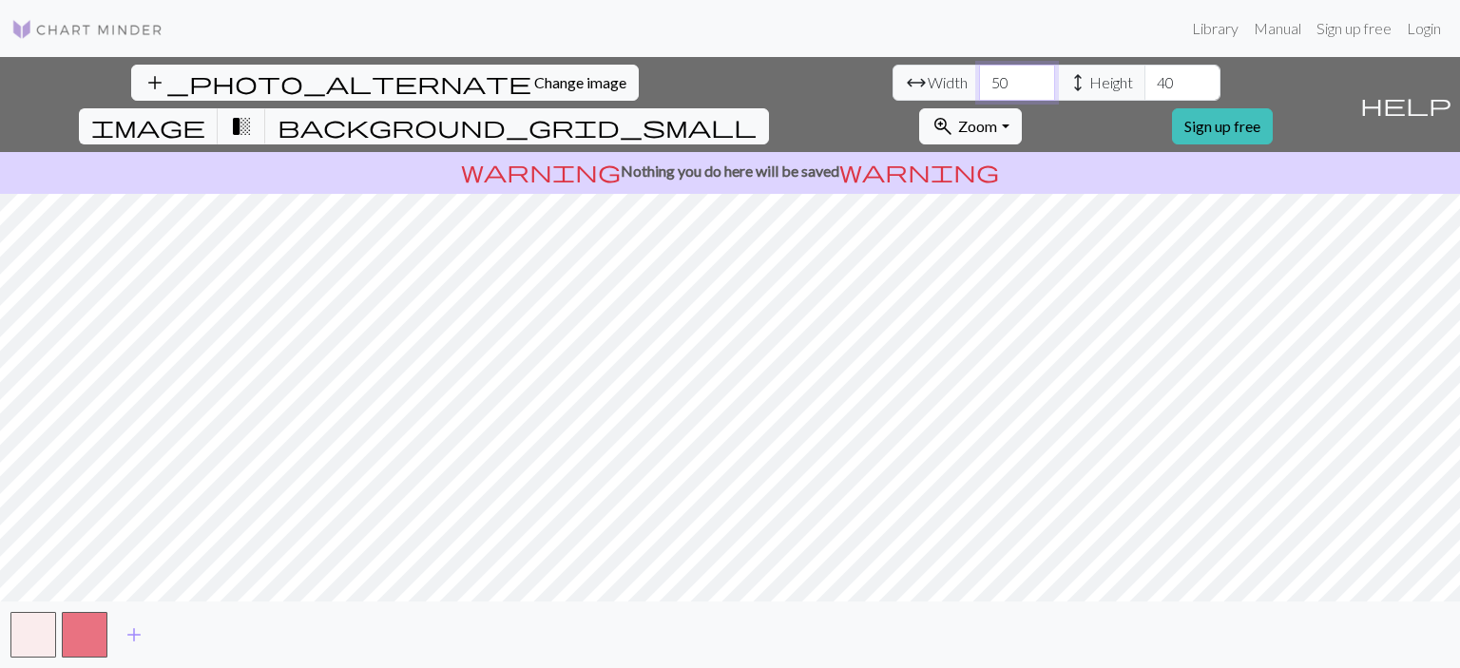
type input "50"
click at [253, 113] on span "transition_fade" at bounding box center [241, 126] width 23 height 27
click at [769, 108] on button "background_grid_small" at bounding box center [517, 126] width 504 height 36
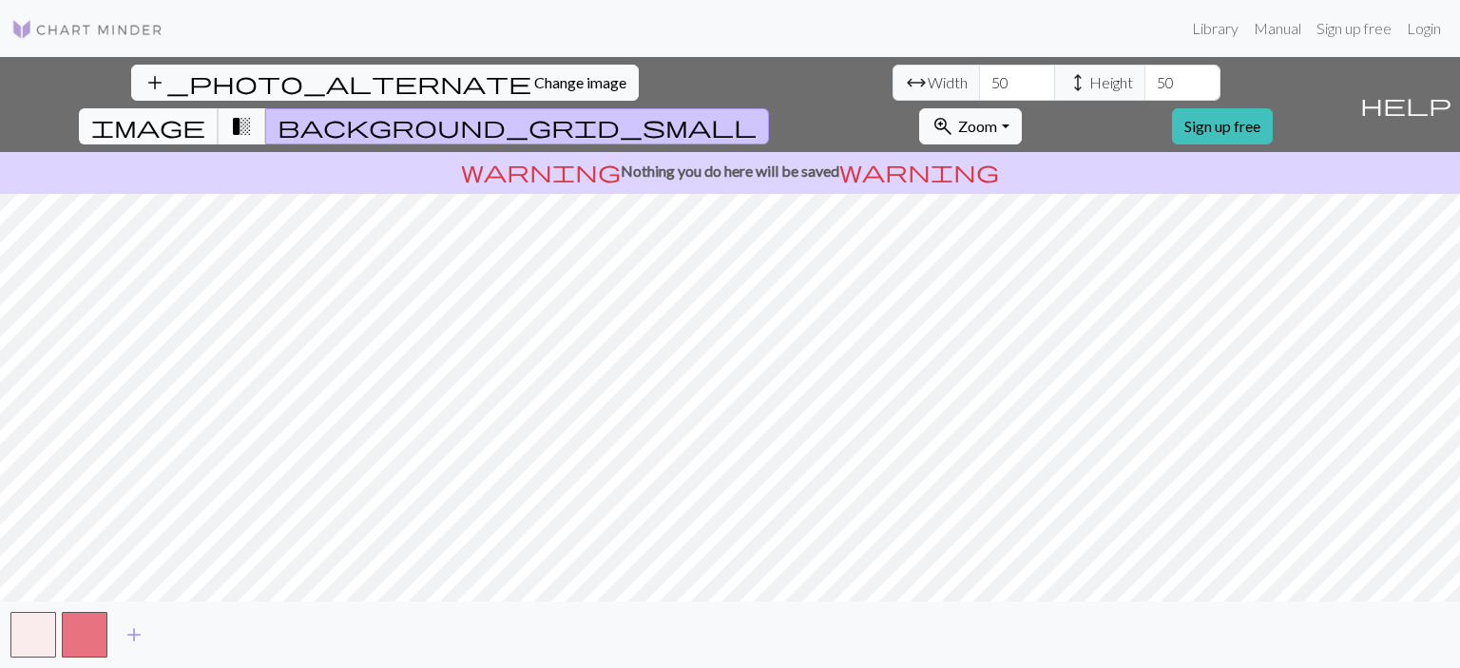
click at [205, 113] on span "image" at bounding box center [148, 126] width 114 height 27
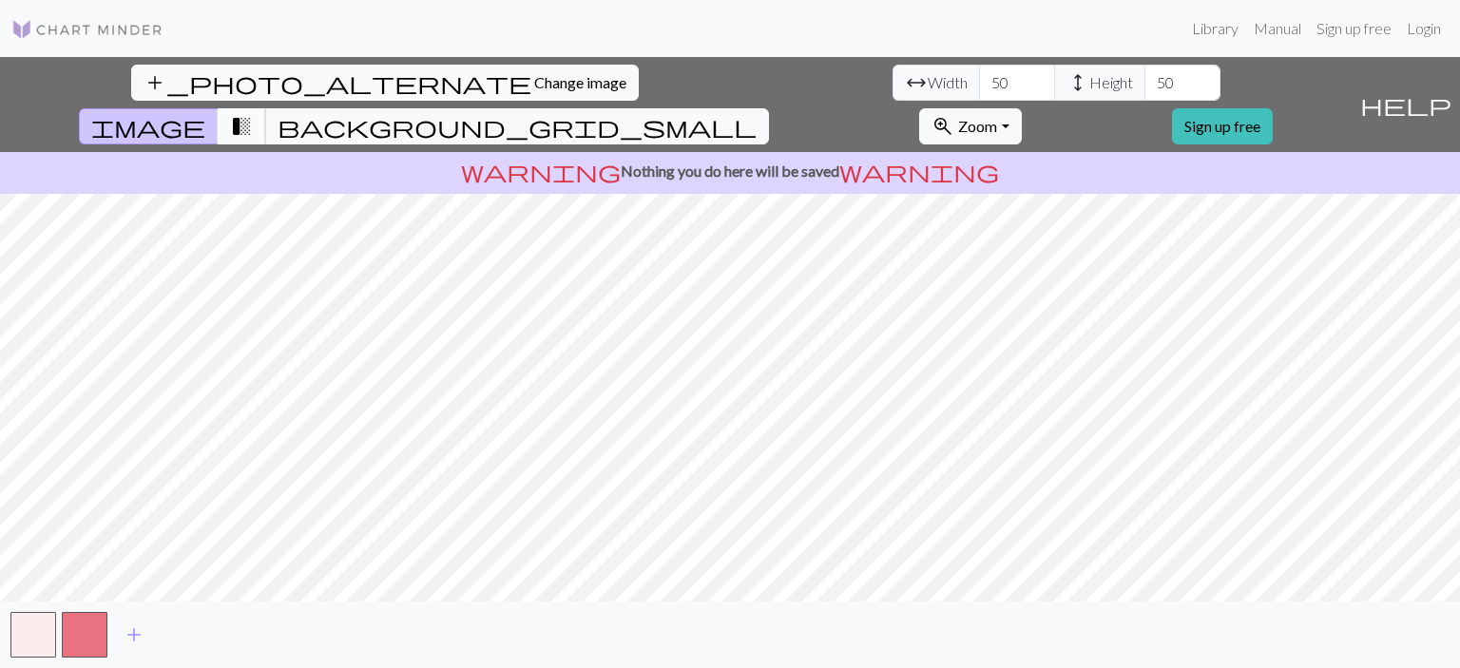
click at [253, 113] on span "transition_fade" at bounding box center [241, 126] width 23 height 27
click at [756, 113] on span "background_grid_small" at bounding box center [516, 126] width 479 height 27
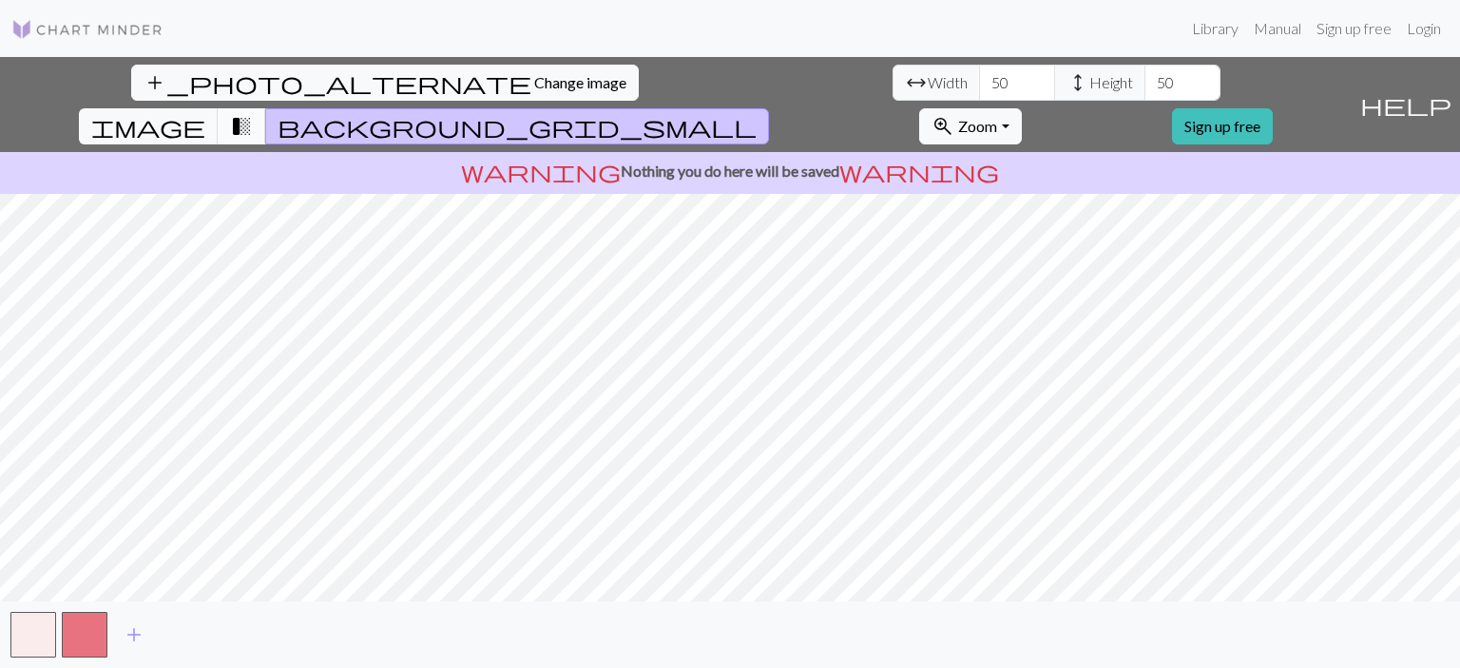
click at [253, 113] on span "transition_fade" at bounding box center [241, 126] width 23 height 27
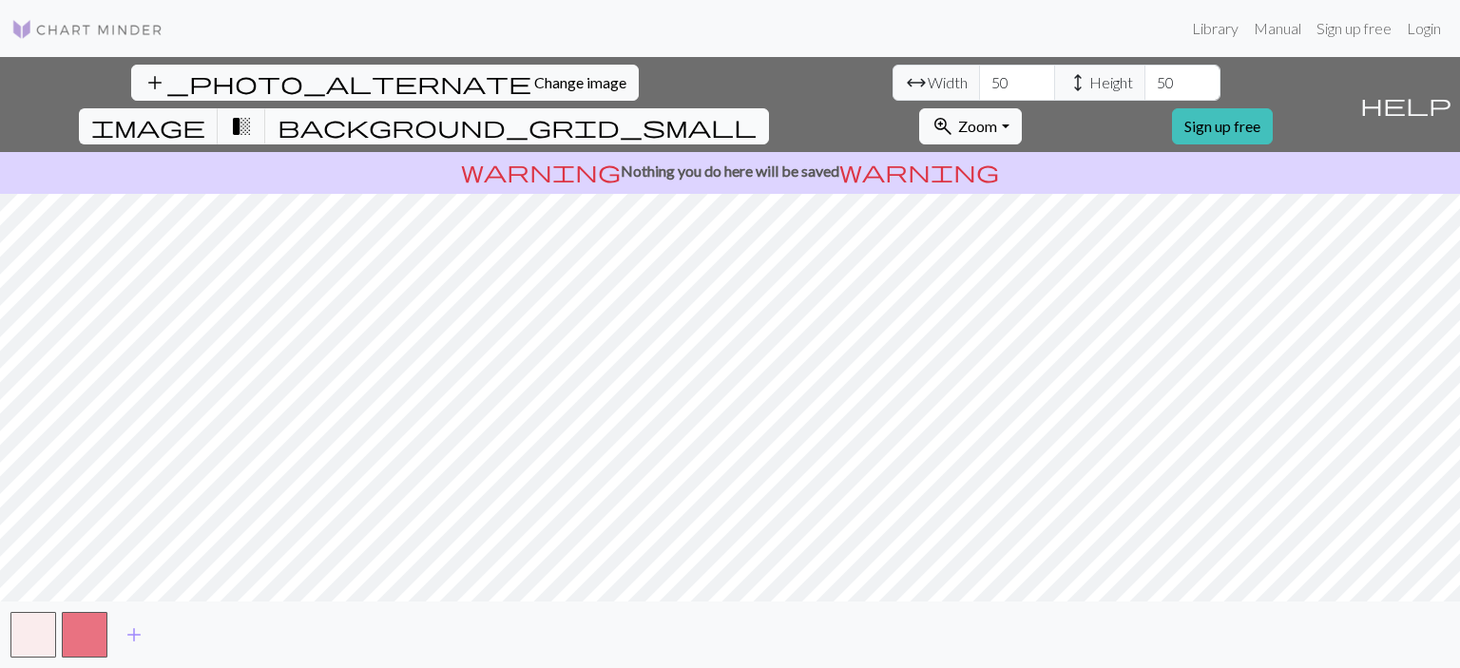
click at [756, 113] on span "background_grid_small" at bounding box center [516, 126] width 479 height 27
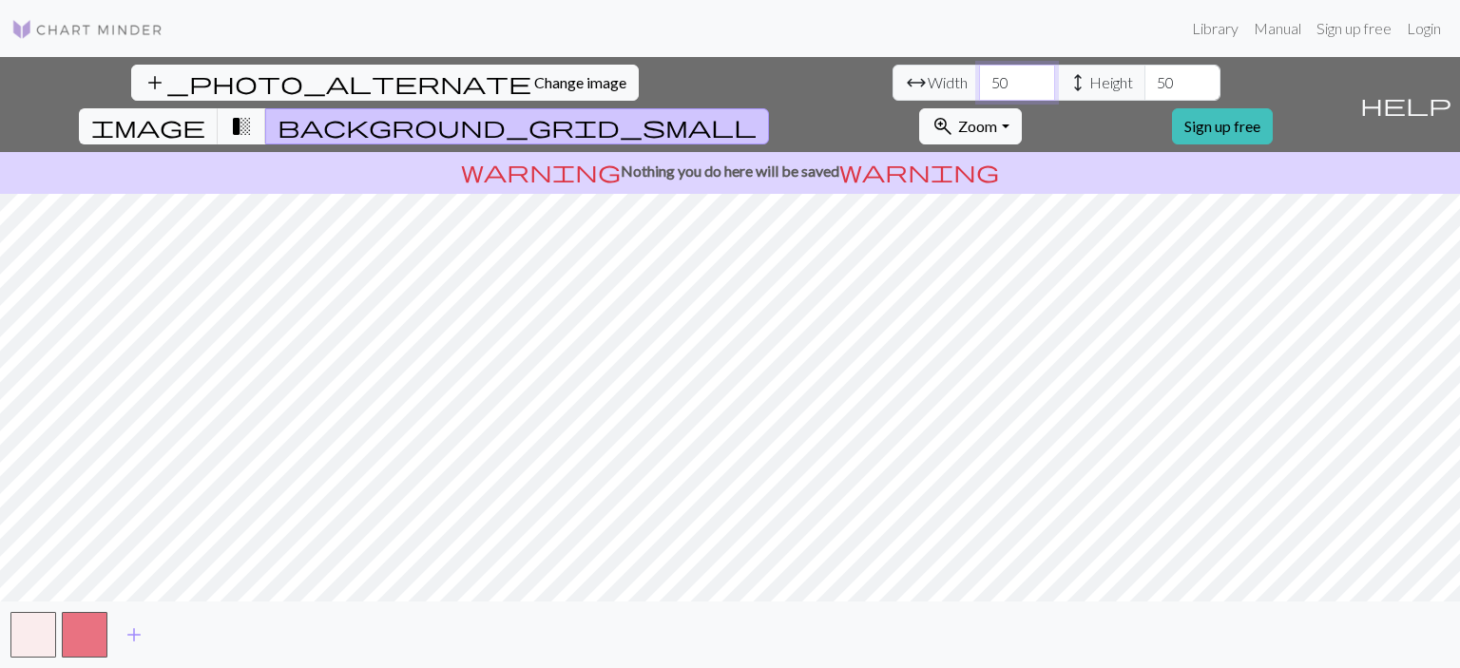
click at [979, 98] on input "50" at bounding box center [1017, 83] width 76 height 36
type input "5"
click at [534, 73] on span "Change image" at bounding box center [580, 82] width 92 height 18
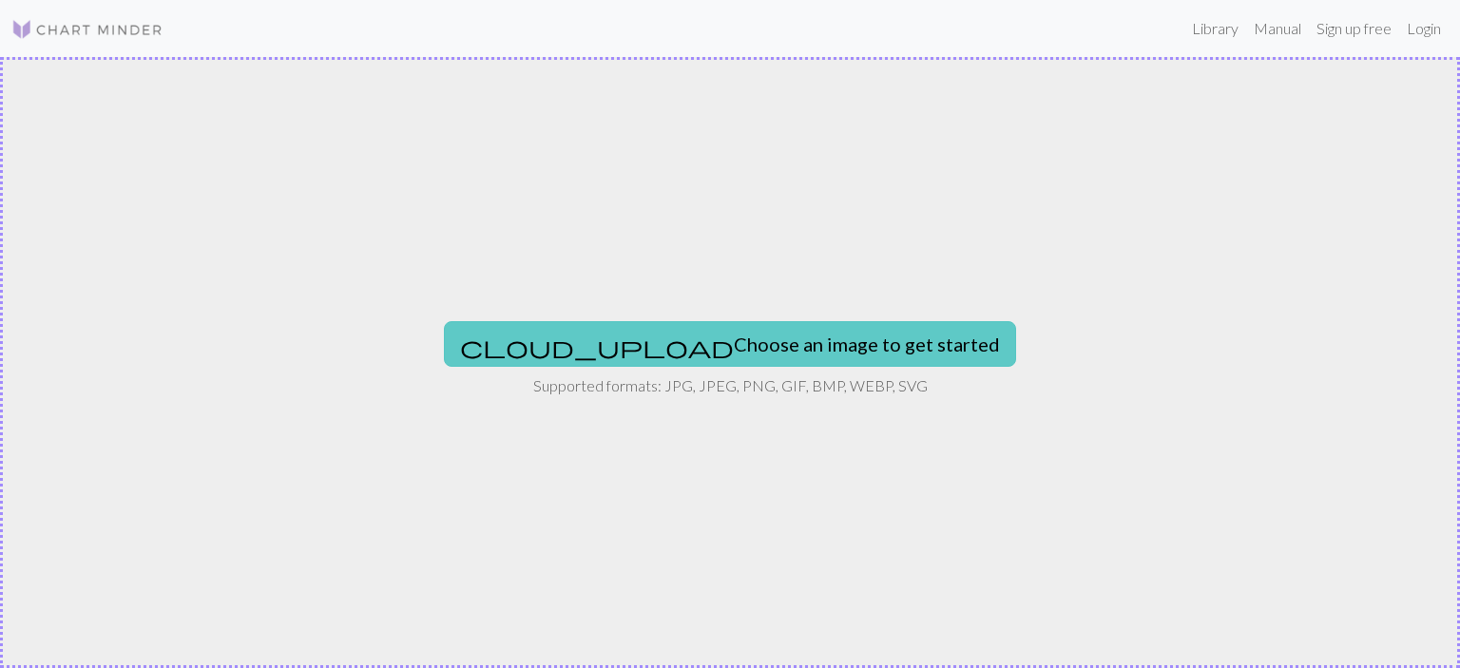
click at [655, 339] on button "cloud_upload Choose an image to get started" at bounding box center [730, 344] width 572 height 46
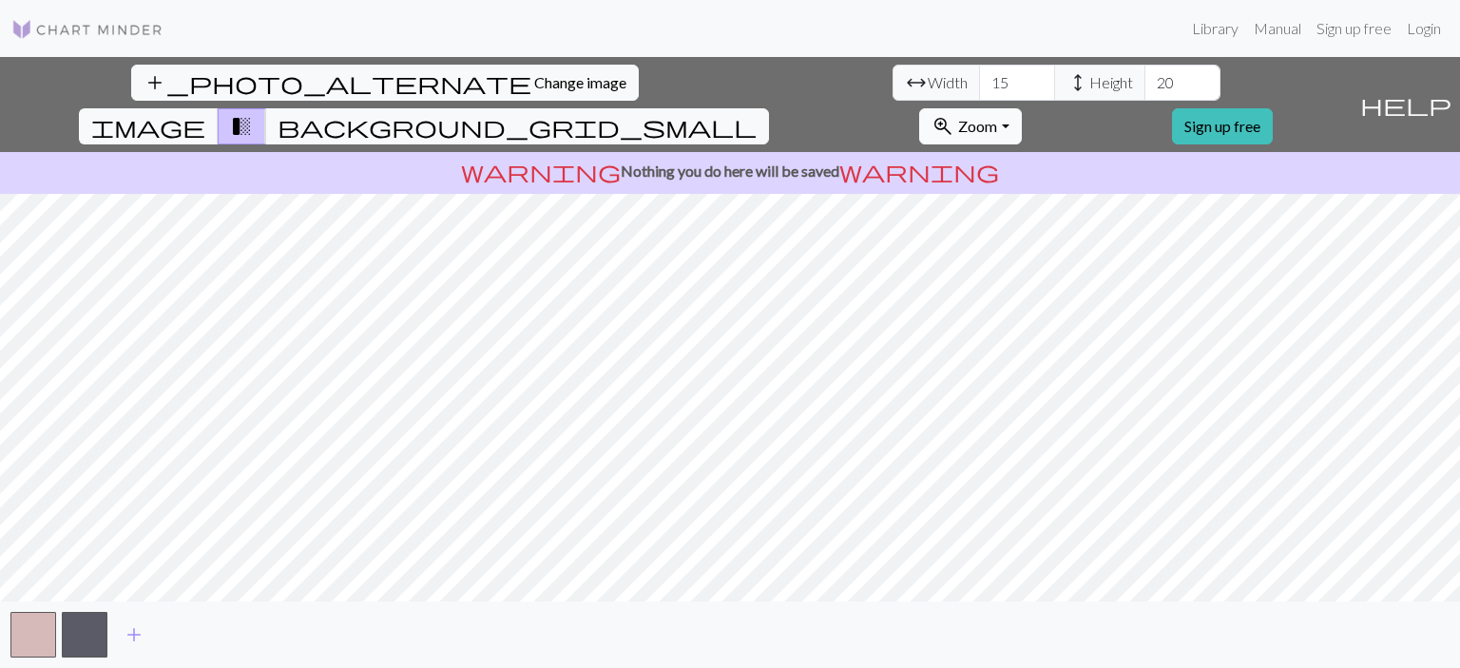
click at [1021, 108] on button "zoom_in Zoom Zoom" at bounding box center [970, 126] width 102 height 36
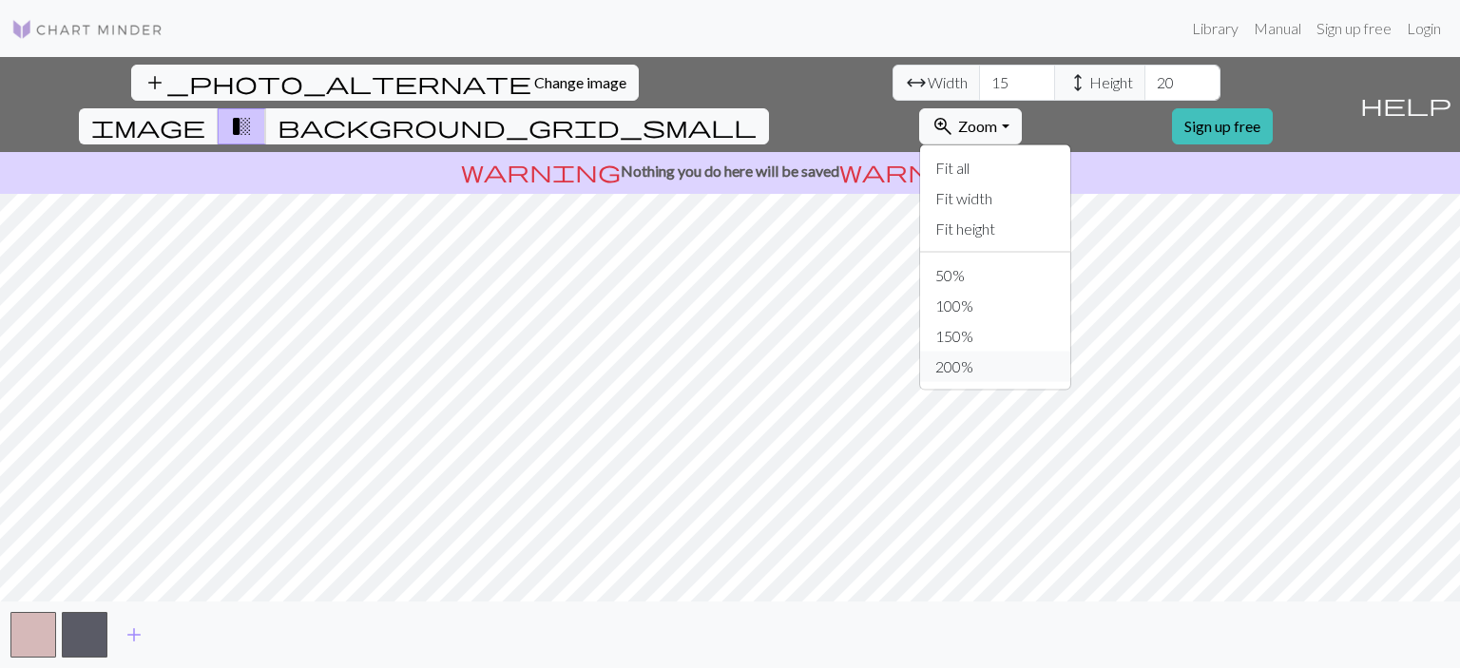
click at [1070, 352] on button "200%" at bounding box center [995, 367] width 150 height 30
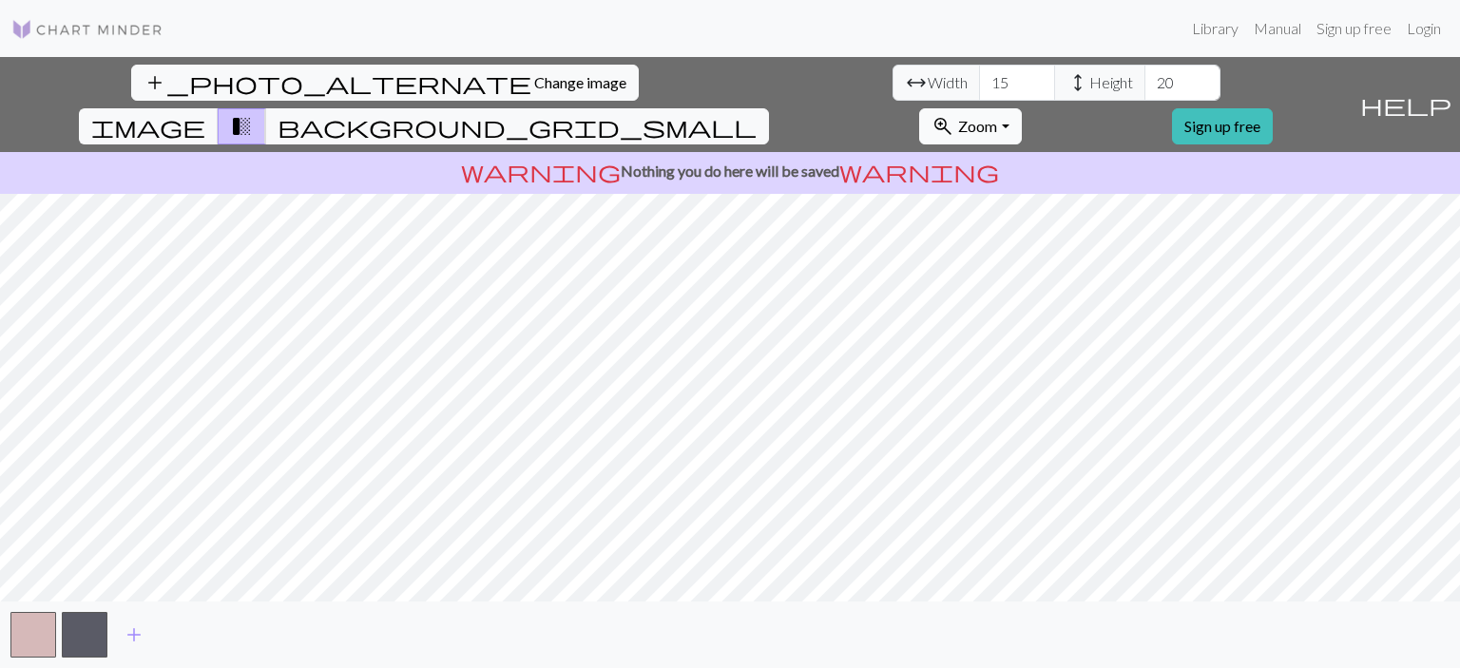
click at [1021, 108] on button "zoom_in Zoom Zoom" at bounding box center [970, 126] width 102 height 36
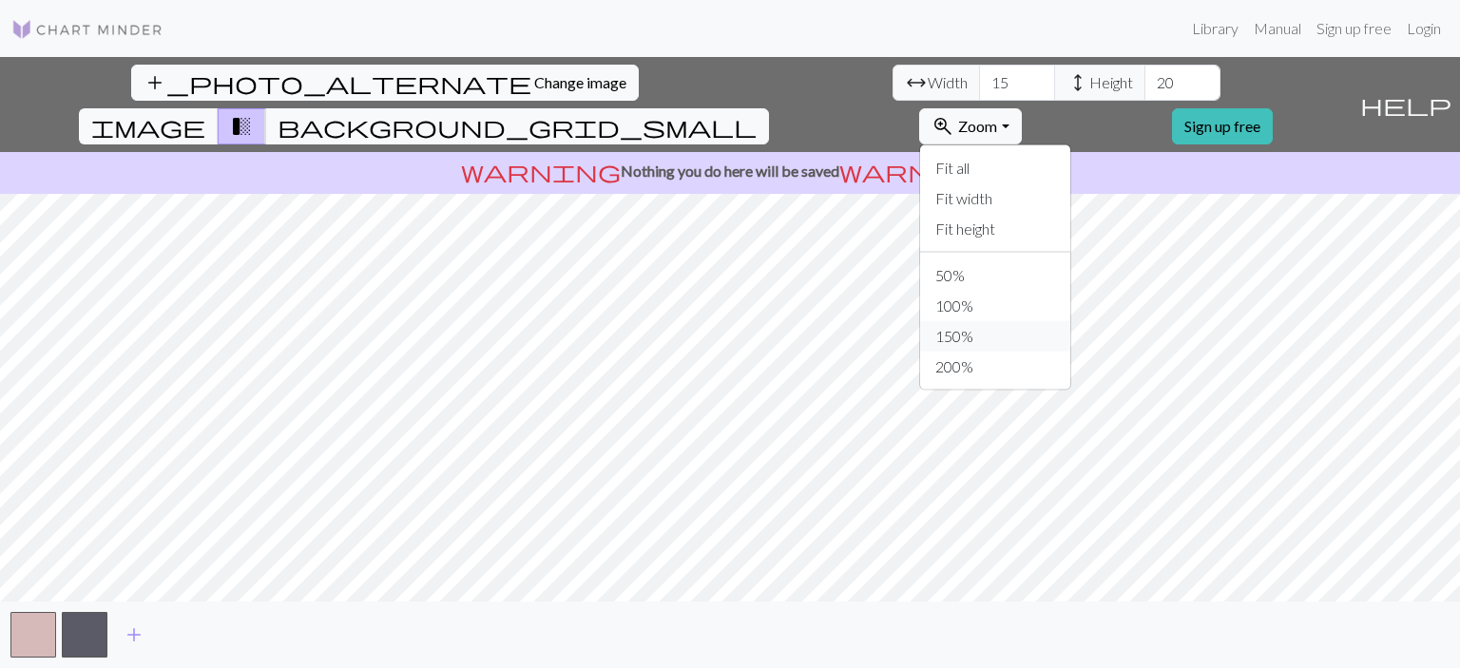
click at [1068, 321] on button "150%" at bounding box center [995, 336] width 150 height 30
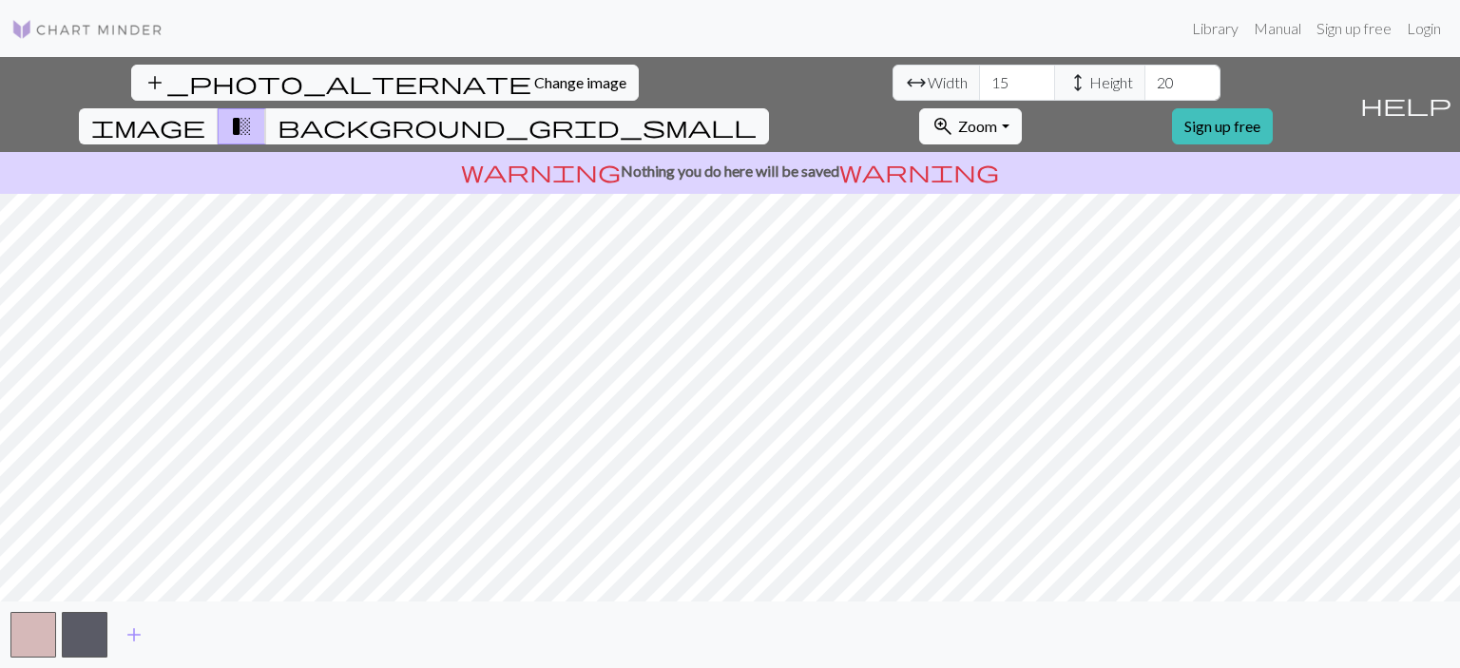
click at [1021, 108] on button "zoom_in Zoom Zoom" at bounding box center [970, 126] width 102 height 36
